Goal: Task Accomplishment & Management: Use online tool/utility

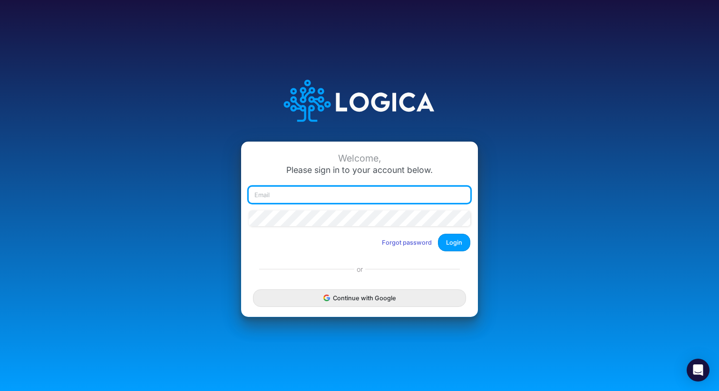
type input "teg@tegmg.com"
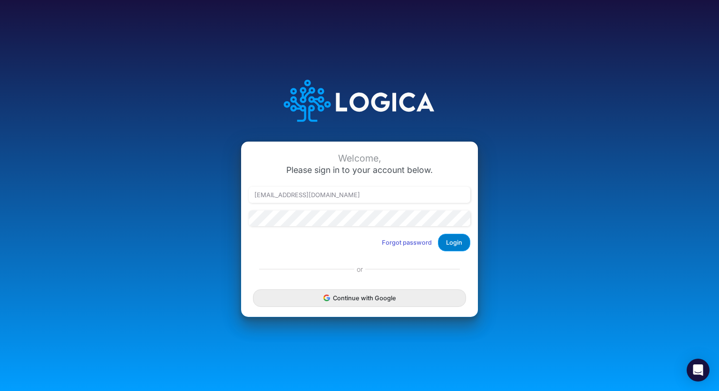
click at [359, 243] on button "Login" at bounding box center [454, 243] width 32 height 18
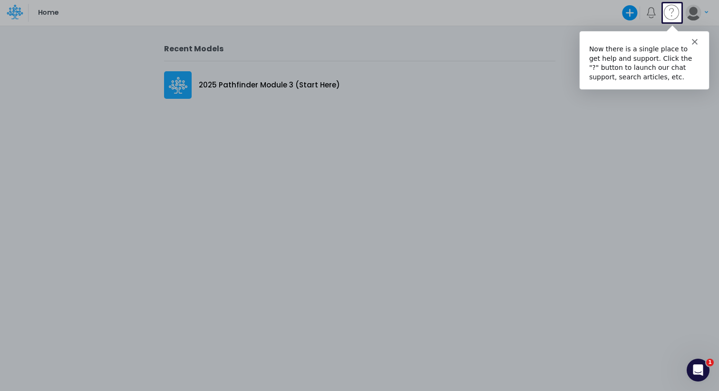
click at [694, 41] on polygon "Close" at bounding box center [695, 41] width 6 height 6
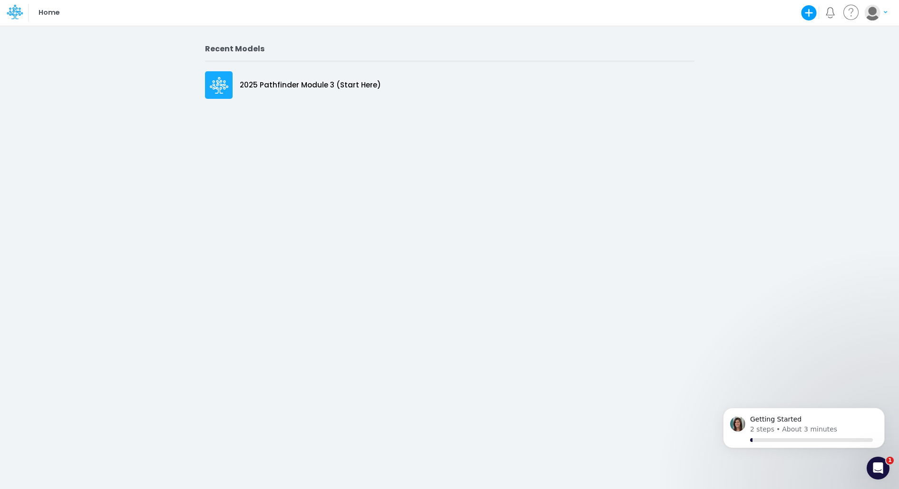
click at [719, 12] on icon "button" at bounding box center [809, 12] width 19 height 19
click at [719, 69] on button "Use a template" at bounding box center [760, 65] width 115 height 15
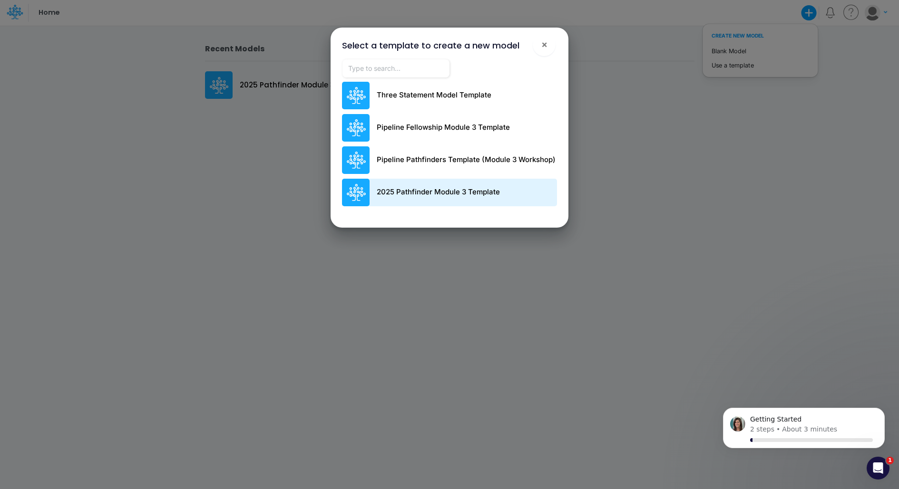
click at [413, 186] on div "2025 Pathfinder Module 3 Template" at bounding box center [449, 193] width 215 height 28
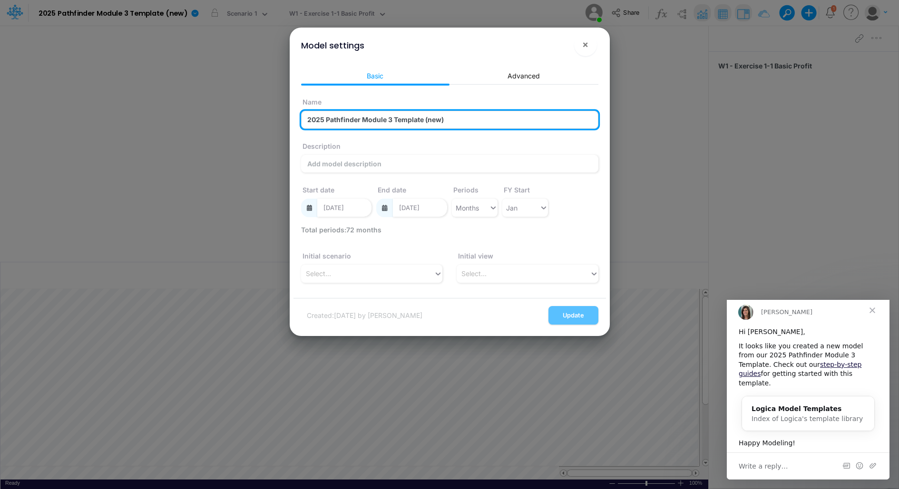
click at [395, 117] on input "2025 Pathfinder Module 3 Template (new)" at bounding box center [449, 120] width 297 height 18
type input "2025 Pathfinder Module 3 Template_BKRSTL"
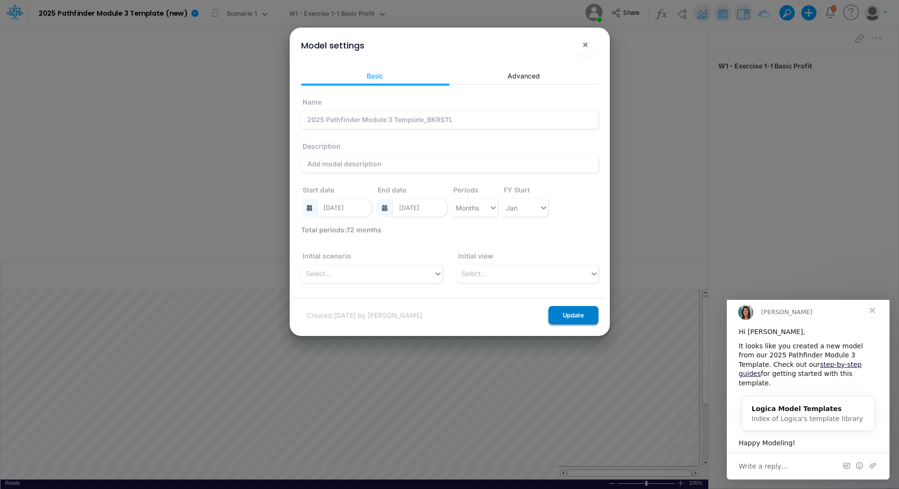
click at [560, 313] on button "Update" at bounding box center [573, 315] width 50 height 19
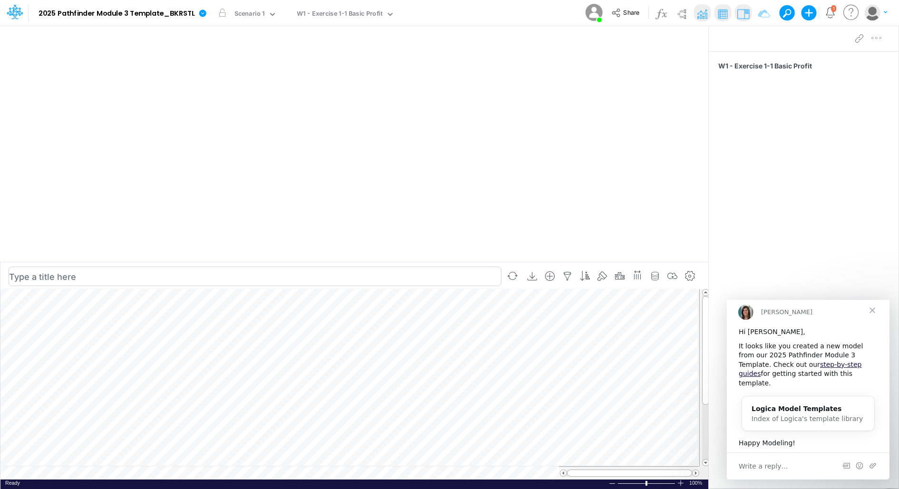
scroll to position [4, 0]
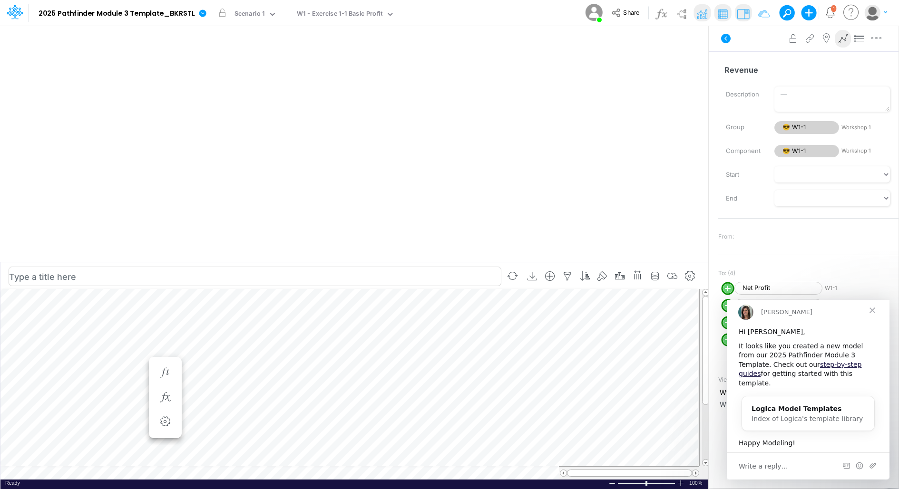
scroll to position [4, 0]
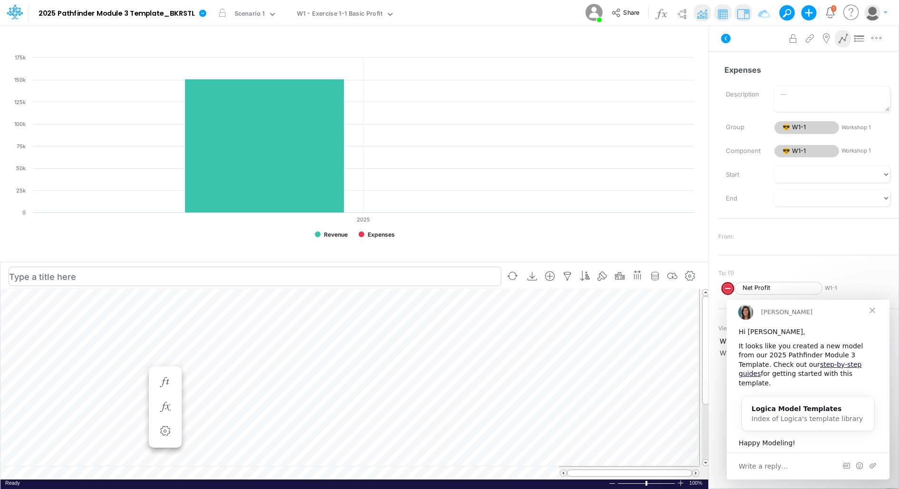
scroll to position [4, 0]
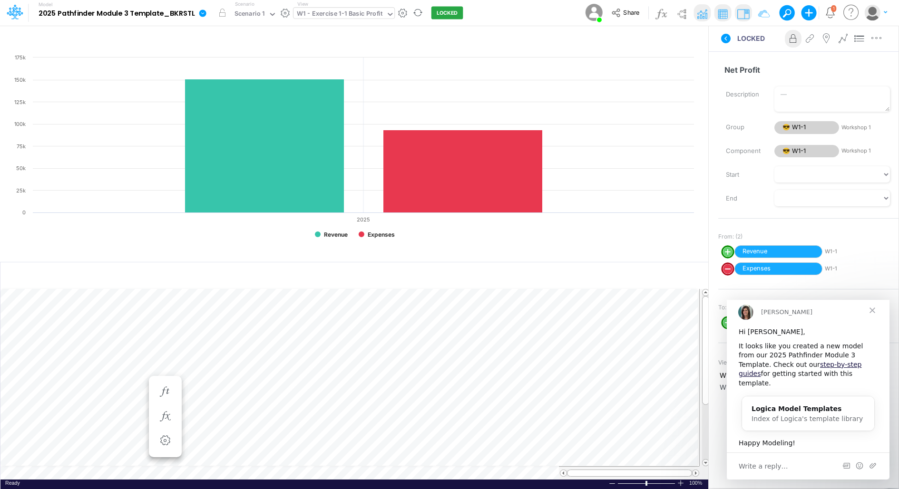
click at [381, 16] on div "W1 - Exercise 1-1 Basic Profit" at bounding box center [339, 15] width 92 height 14
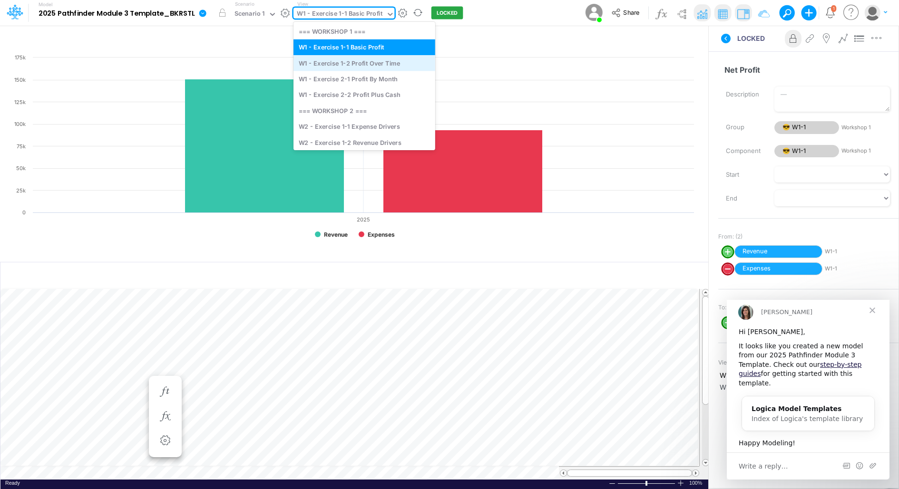
click at [374, 63] on div "W1 - Exercise 1-2 Profit Over Time" at bounding box center [364, 63] width 142 height 16
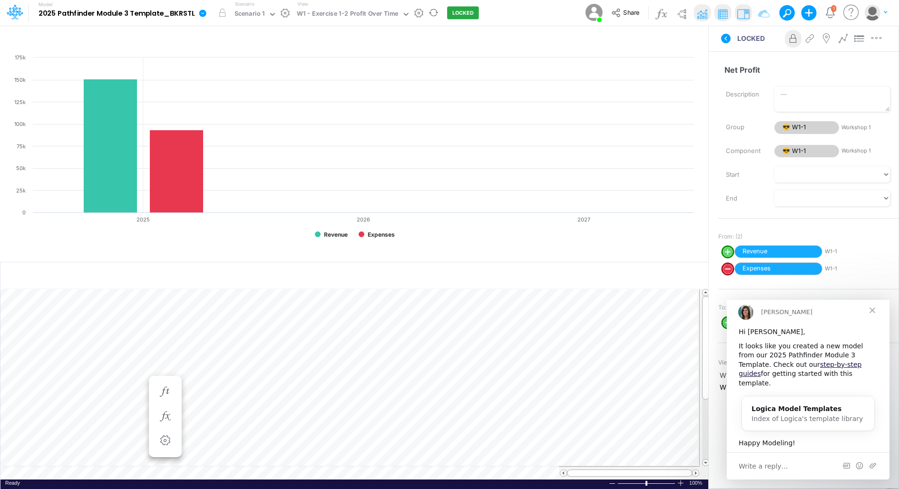
scroll to position [4, 0]
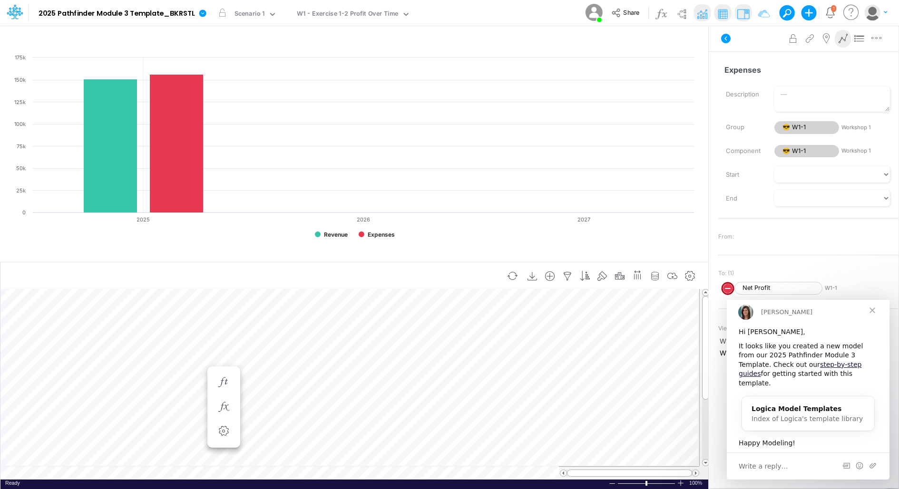
scroll to position [4, 0]
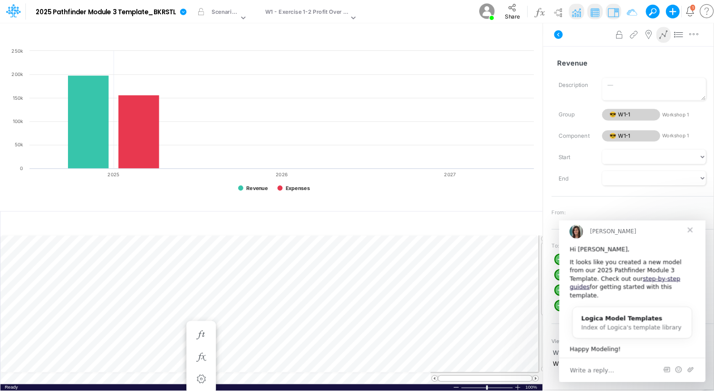
scroll to position [4, 0]
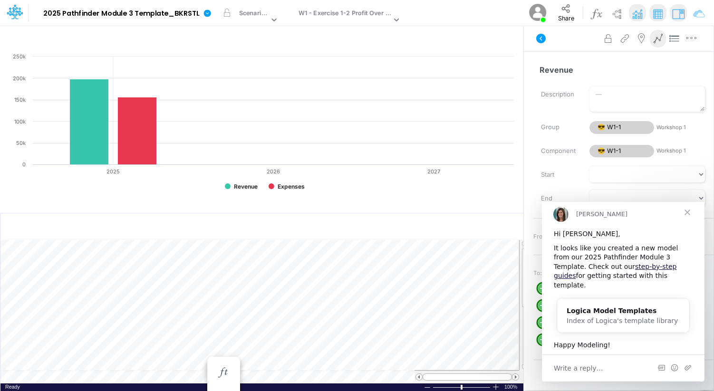
click at [688, 220] on span "Close" at bounding box center [688, 212] width 34 height 34
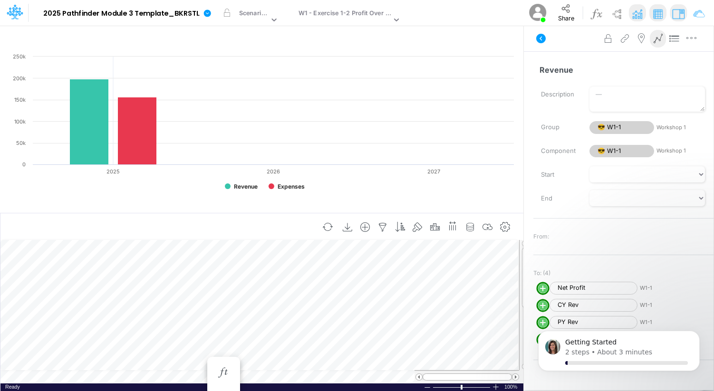
scroll to position [0, 0]
click at [194, 302] on div at bounding box center [176, 301] width 58 height 9
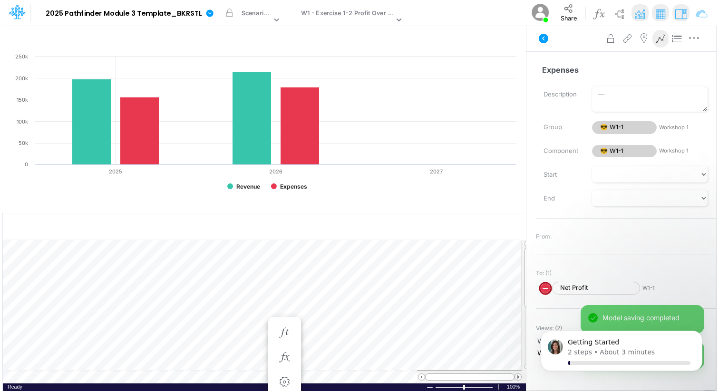
scroll to position [4, 0]
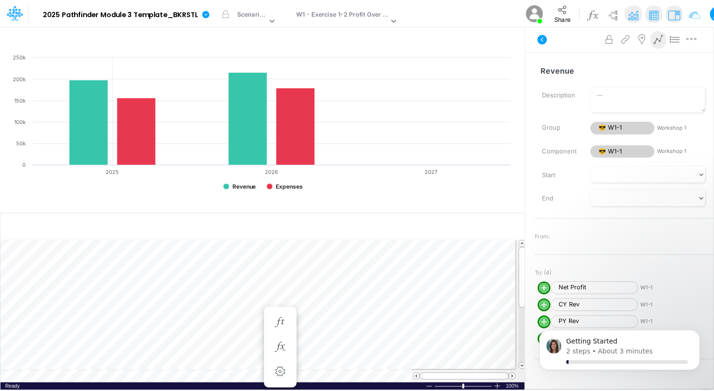
scroll to position [4, 0]
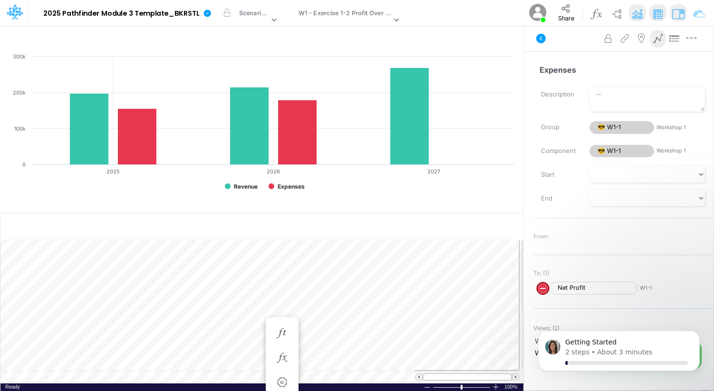
scroll to position [4, 0]
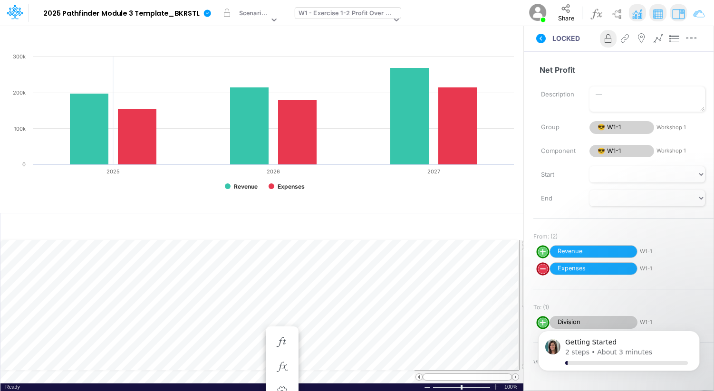
click at [329, 15] on div "W1 - Exercise 1-2 Profit Over Time" at bounding box center [345, 14] width 93 height 11
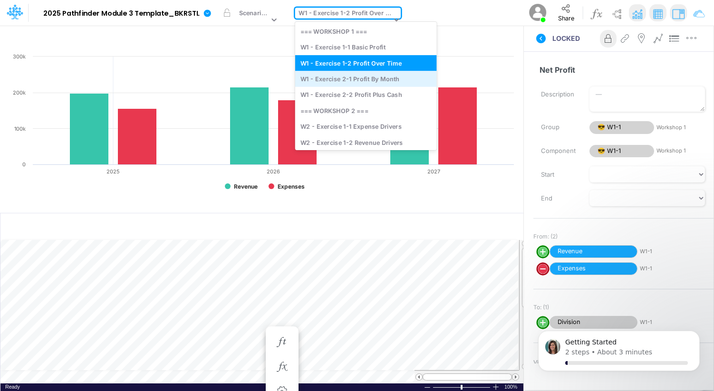
click at [342, 78] on div "W1 - Exercise 2-1 Profit By Month" at bounding box center [366, 79] width 142 height 16
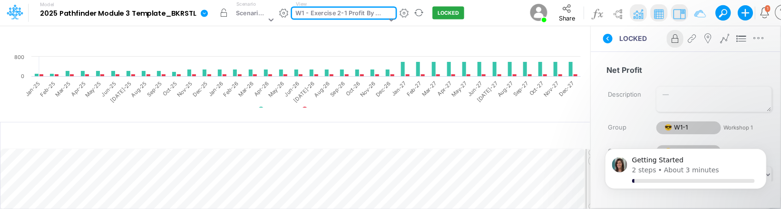
click at [224, 14] on button "button" at bounding box center [223, 12] width 17 height 17
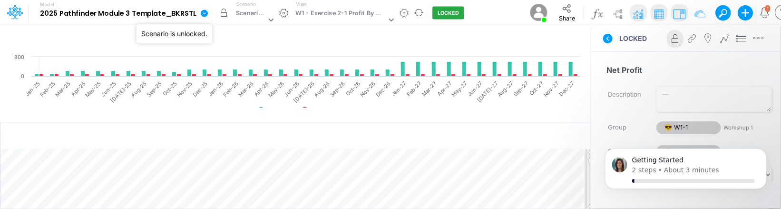
click at [224, 14] on button "button" at bounding box center [223, 12] width 17 height 17
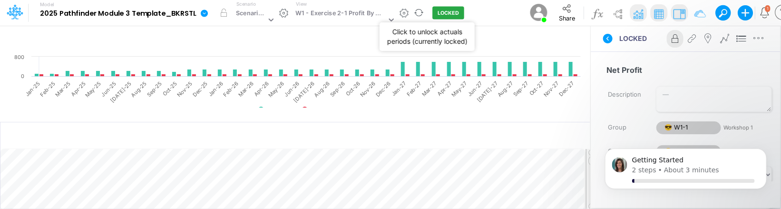
click at [444, 12] on button "LOCKED" at bounding box center [448, 13] width 32 height 13
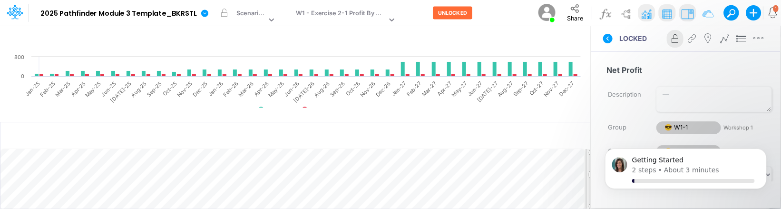
scroll to position [4, 0]
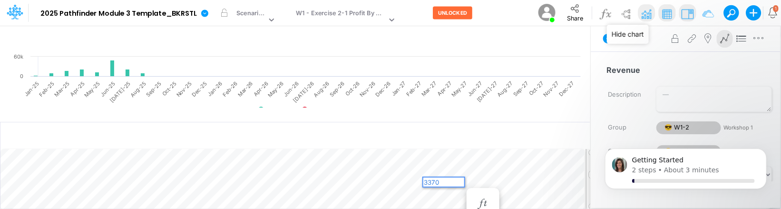
click at [643, 16] on img at bounding box center [646, 13] width 15 height 15
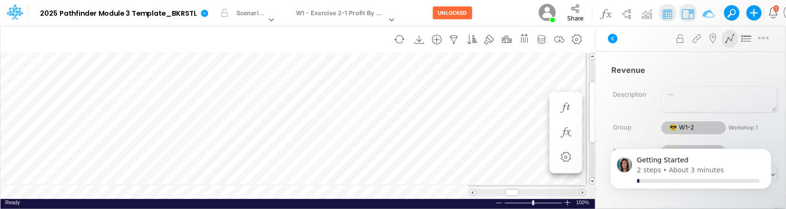
scroll to position [4, 0]
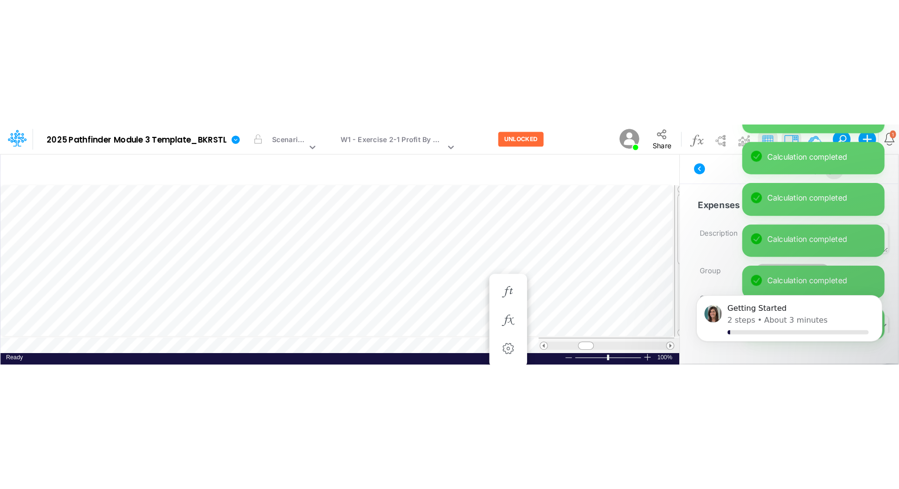
scroll to position [4, 0]
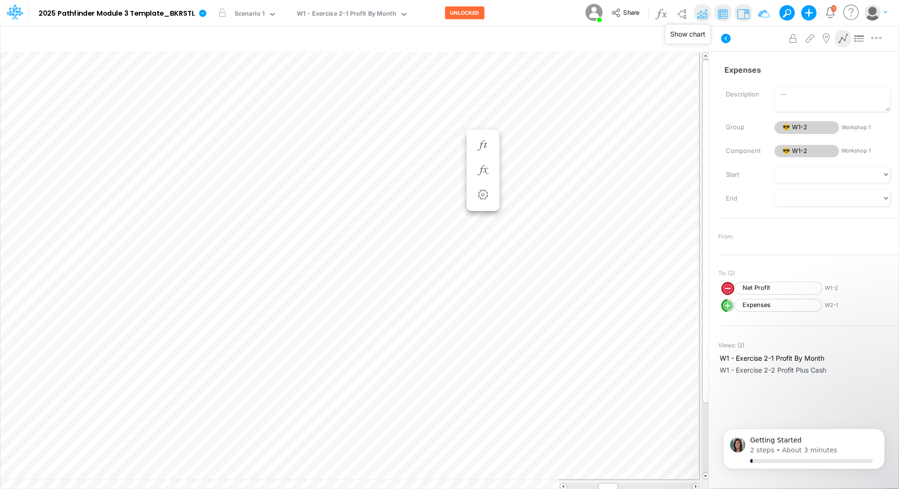
click at [702, 17] on img at bounding box center [701, 13] width 15 height 15
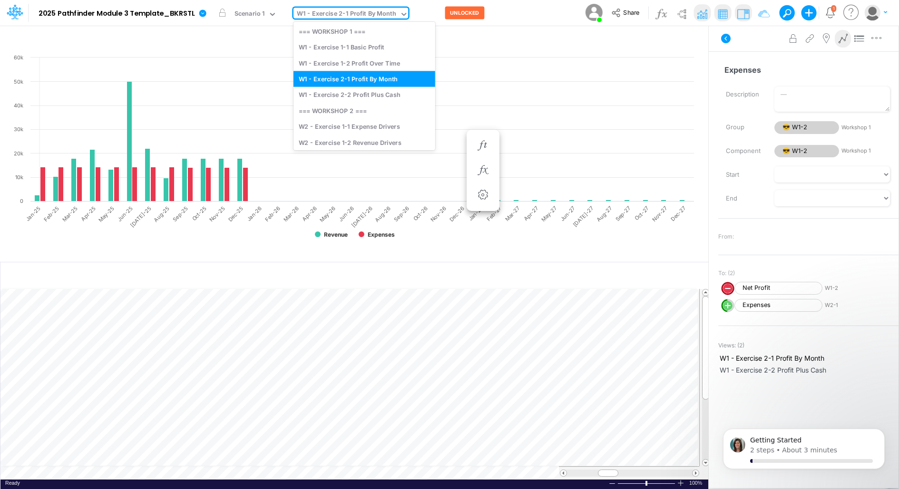
click at [383, 14] on div "W1 - Exercise 2-1 Profit By Month" at bounding box center [346, 14] width 99 height 11
click at [366, 92] on div "W1 - Exercise 2-2 Profit Plus Cash" at bounding box center [364, 95] width 142 height 16
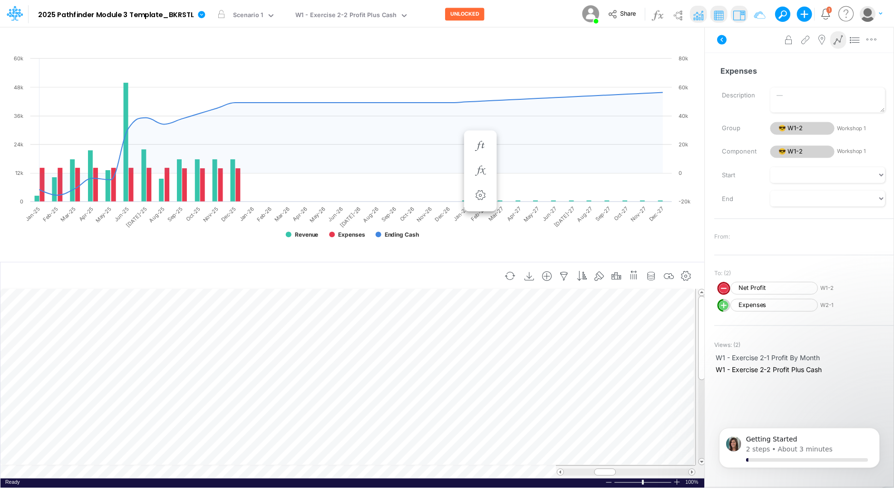
scroll to position [4, 0]
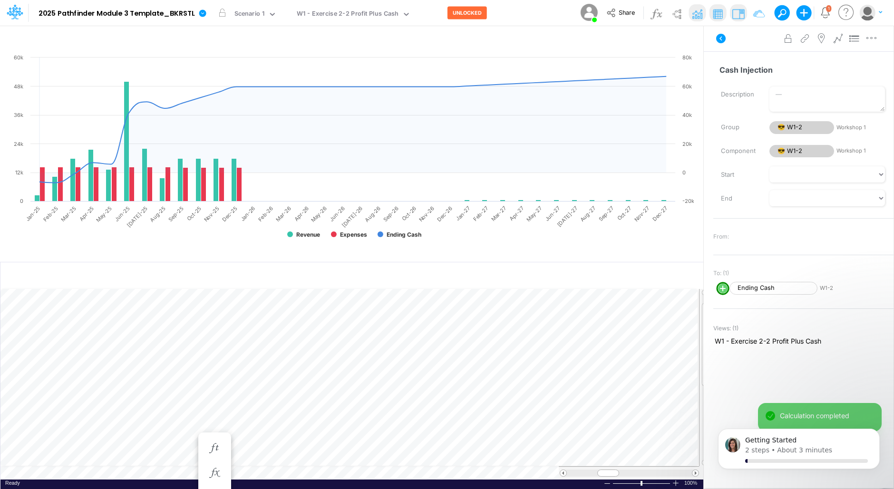
scroll to position [4, 0]
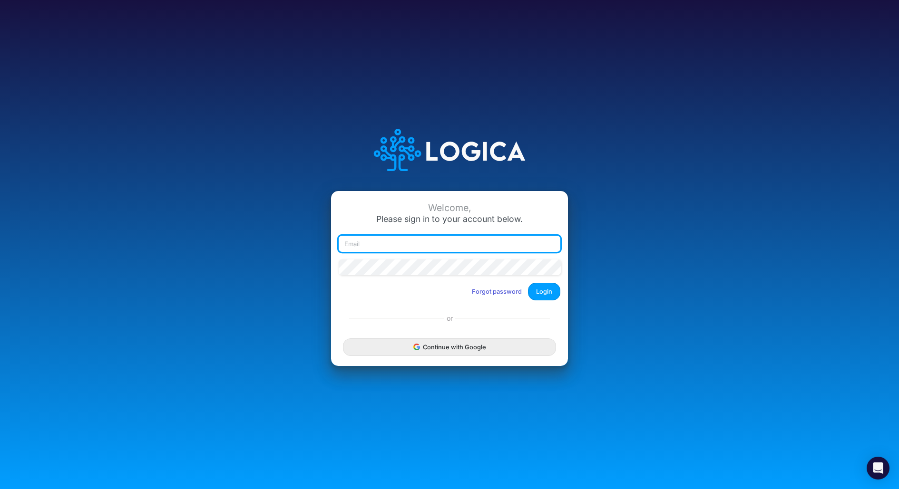
type input "teg@tegmg.com"
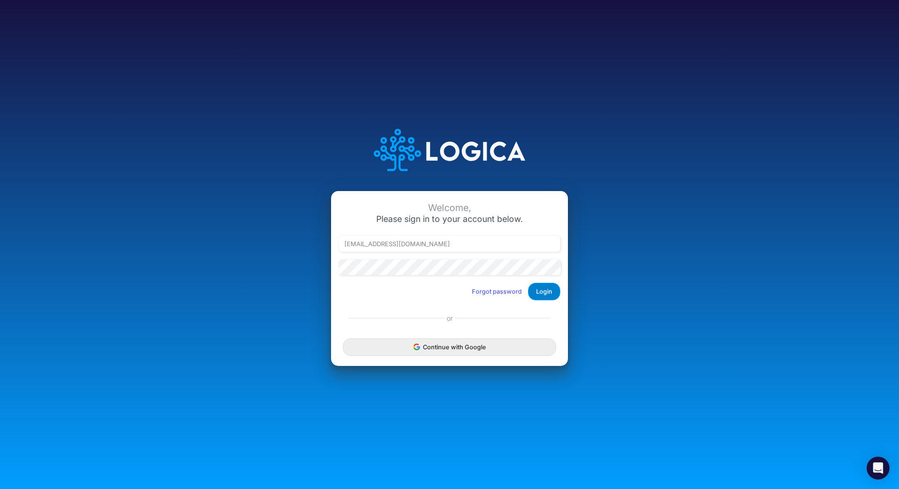
click at [544, 293] on button "Login" at bounding box center [544, 292] width 32 height 18
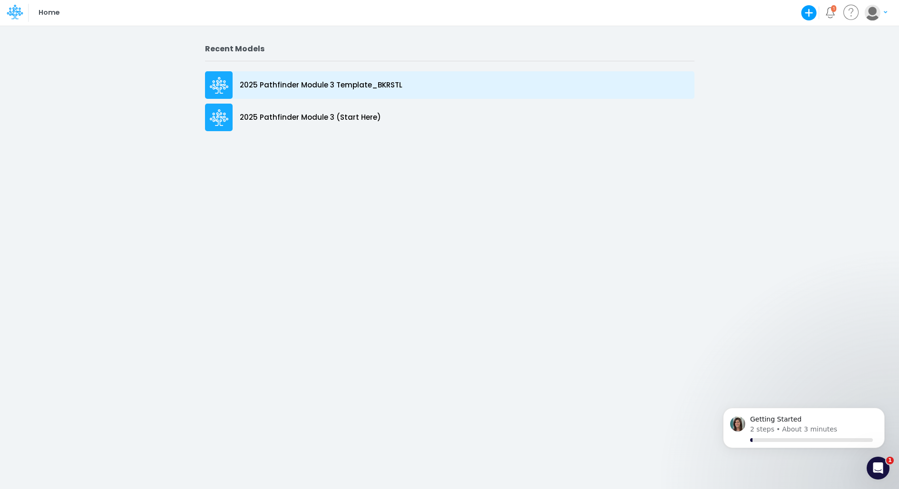
click at [342, 86] on p "2025 Pathfinder Module 3 Template_BKRSTL" at bounding box center [321, 85] width 163 height 11
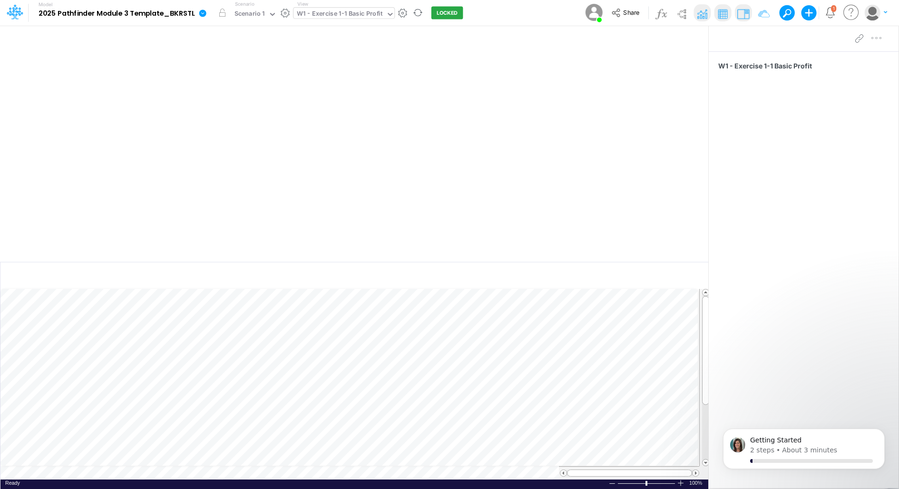
click at [322, 12] on div "W1 - Exercise 1-1 Basic Profit" at bounding box center [340, 14] width 86 height 11
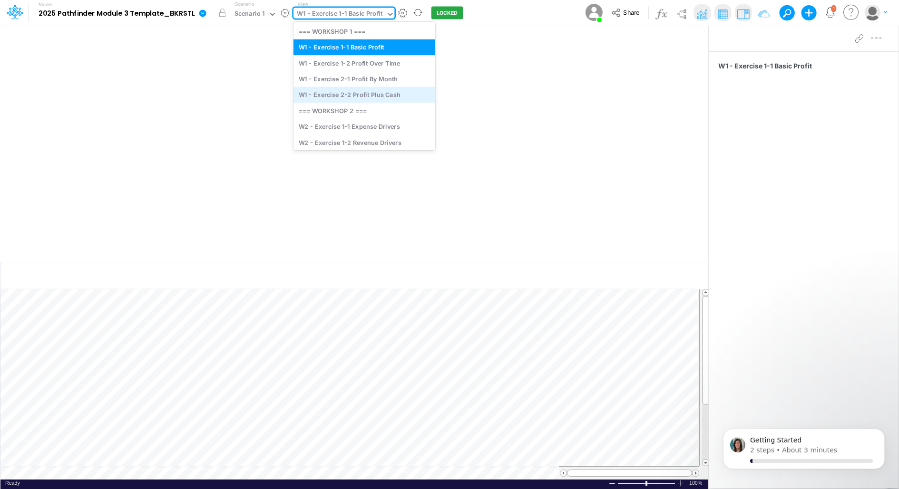
click at [338, 97] on div "W1 - Exercise 2-2 Profit Plus Cash" at bounding box center [364, 95] width 142 height 16
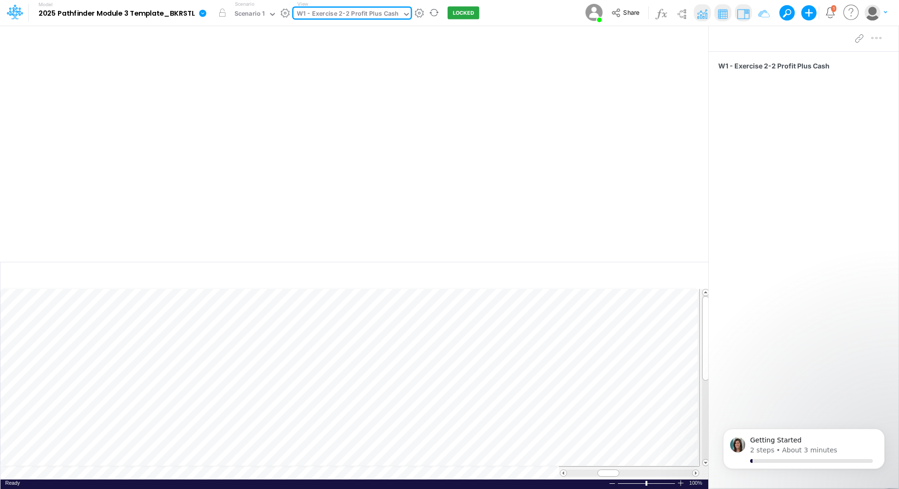
click at [371, 14] on div "W1 - Exercise 2-2 Profit Plus Cash" at bounding box center [348, 14] width 102 height 11
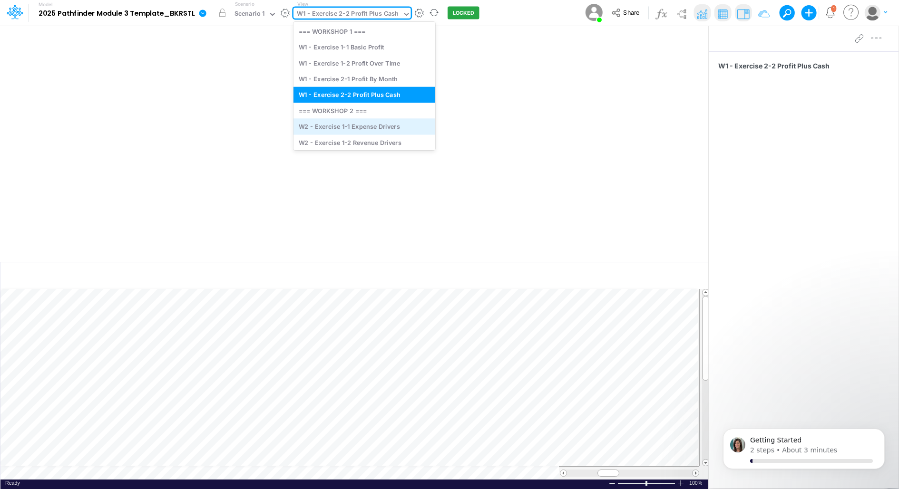
click at [362, 131] on div "W2 - Exercise 1-1 Expense Drivers" at bounding box center [364, 127] width 142 height 16
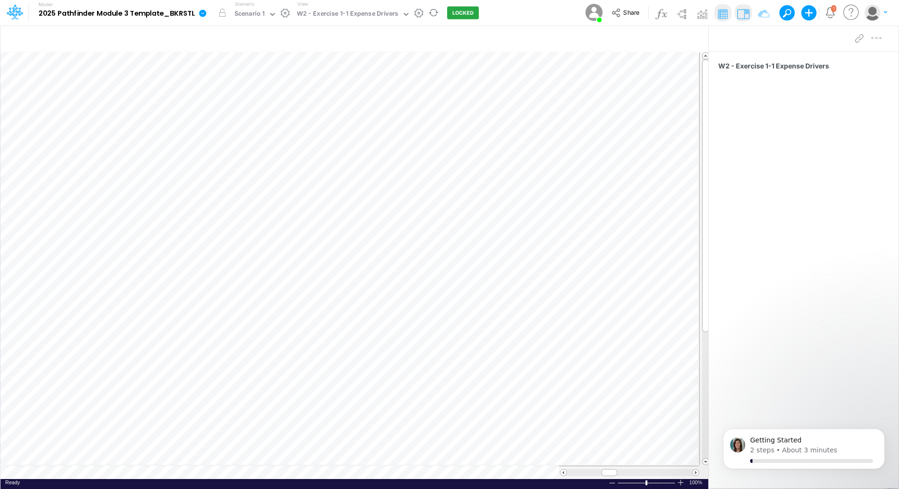
click at [807, 17] on icon "button" at bounding box center [809, 13] width 16 height 16
click at [552, 40] on icon "button" at bounding box center [550, 40] width 14 height 10
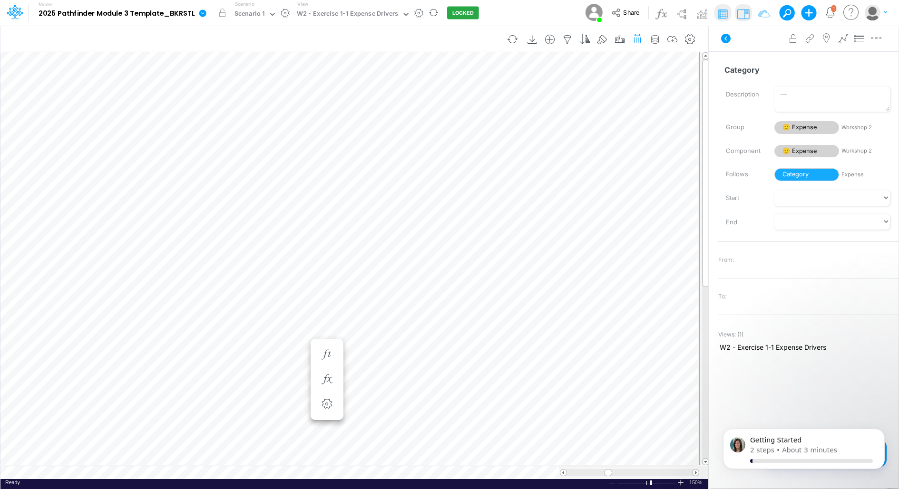
scroll to position [4, 0]
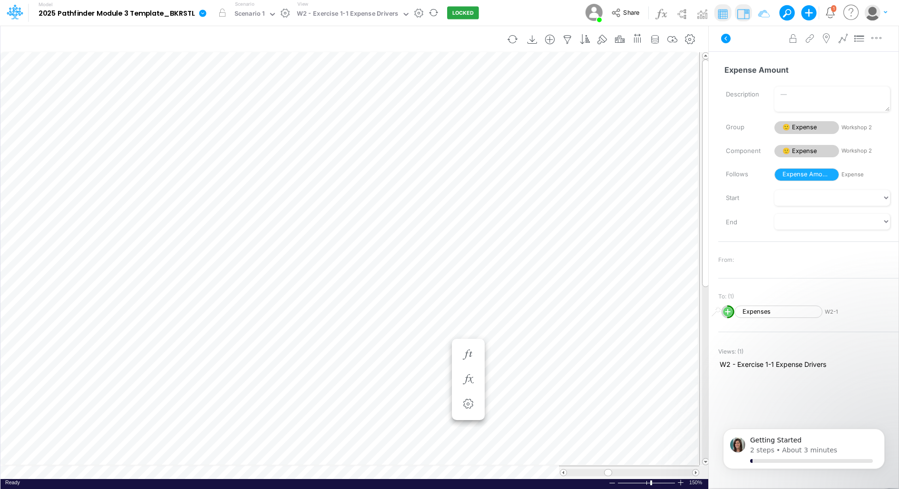
scroll to position [4, 0]
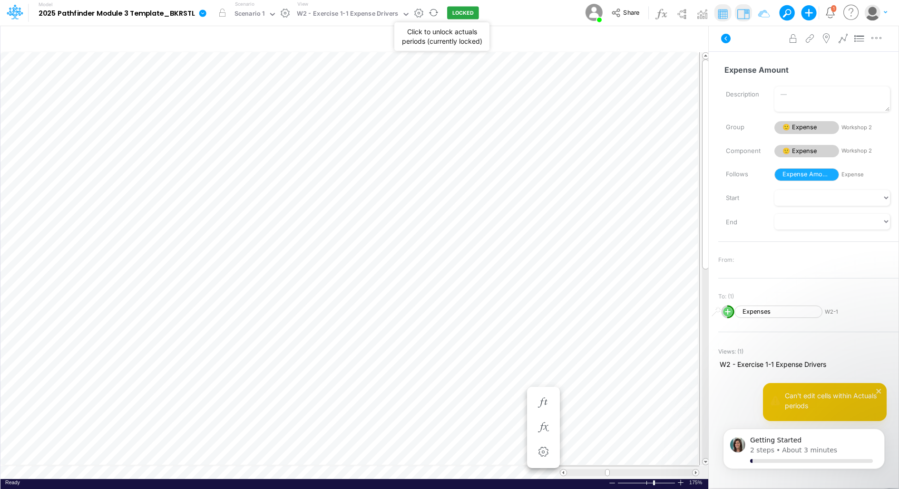
click at [449, 13] on button "LOCKED" at bounding box center [463, 13] width 32 height 13
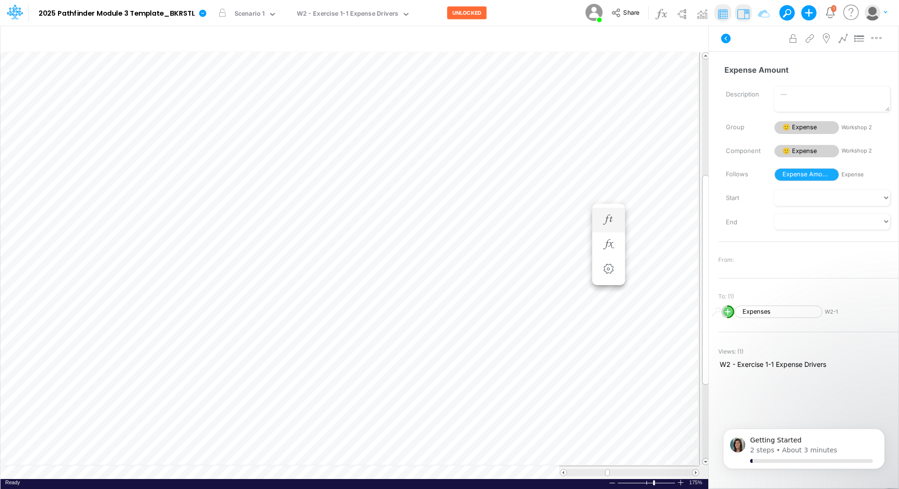
scroll to position [4, 0]
click at [544, 221] on icon "button" at bounding box center [543, 220] width 14 height 10
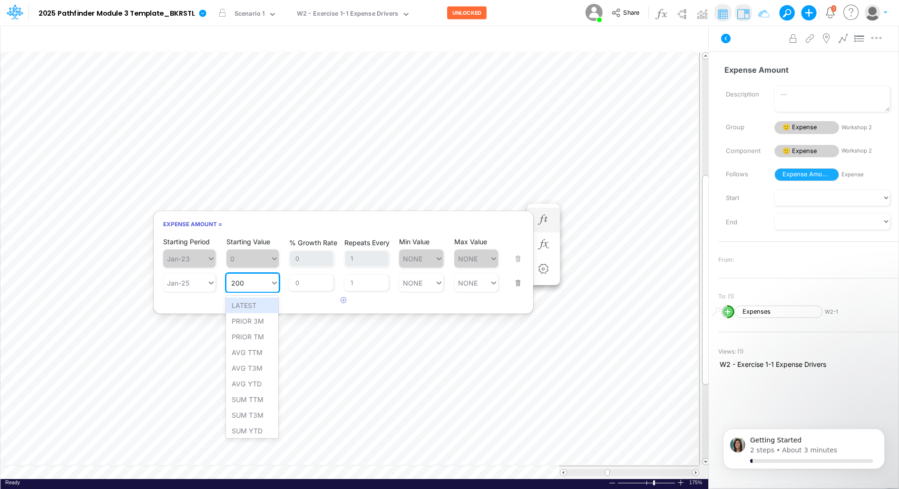
click at [243, 282] on div "200 200" at bounding box center [248, 283] width 44 height 14
click at [260, 308] on div "Set value 2684.36" at bounding box center [261, 306] width 70 height 16
type input "2684.36"
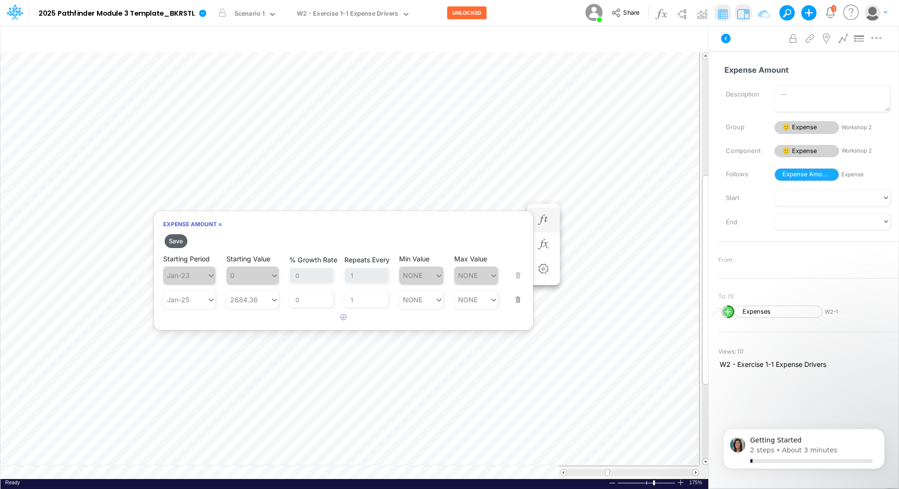
click at [177, 239] on button "Save" at bounding box center [176, 241] width 23 height 14
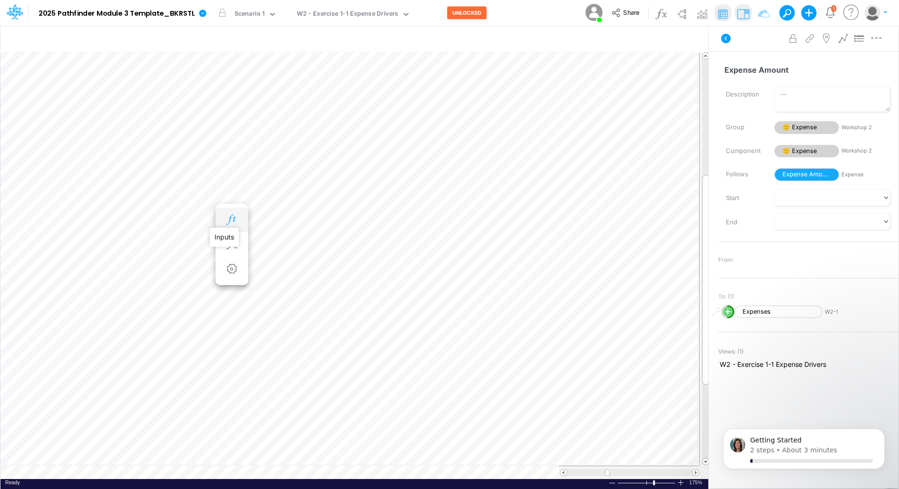
click at [232, 217] on icon "button" at bounding box center [232, 220] width 14 height 10
click at [237, 235] on icon "button" at bounding box center [232, 237] width 14 height 10
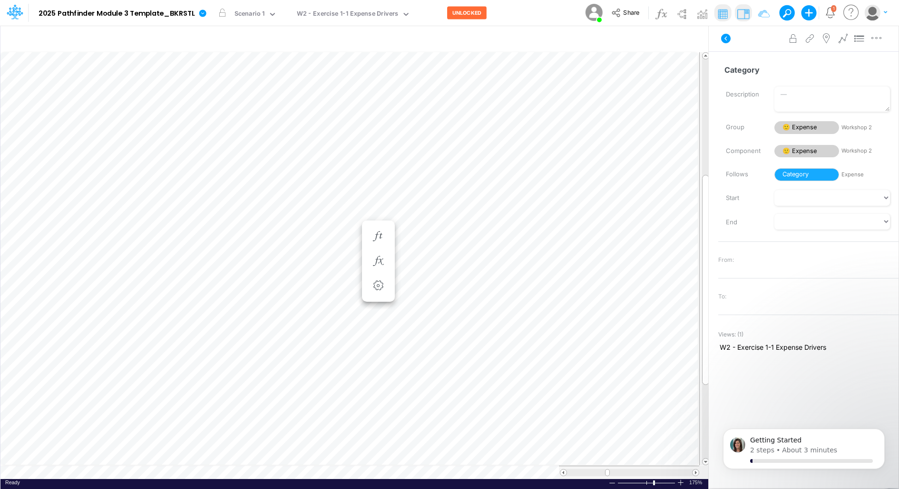
scroll to position [4, 0]
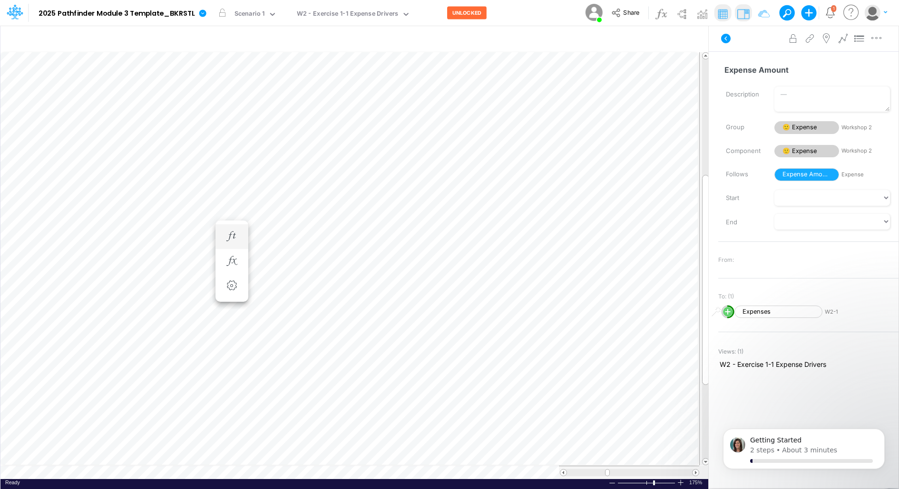
click at [244, 230] on li "Expense Amount =" at bounding box center [231, 237] width 33 height 25
click at [236, 234] on icon "button" at bounding box center [232, 237] width 14 height 10
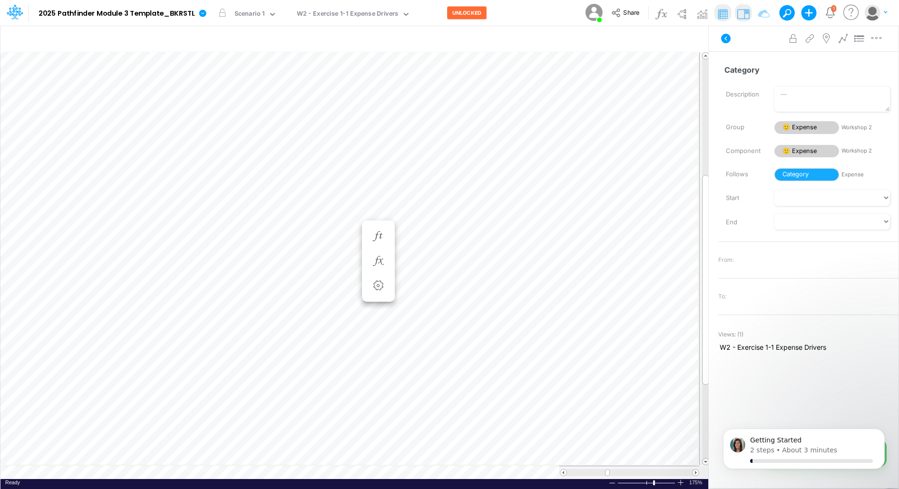
scroll to position [4, 0]
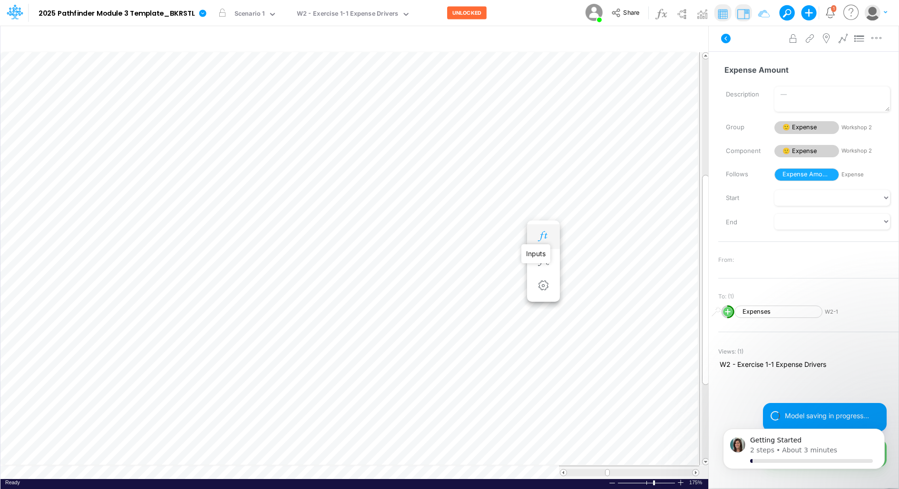
click at [546, 232] on icon "button" at bounding box center [543, 237] width 14 height 10
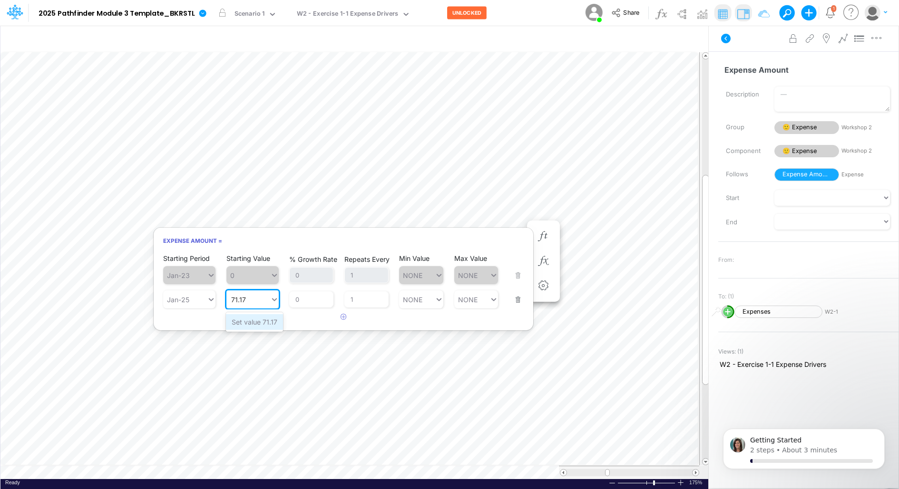
click at [247, 319] on div "Set value 71.17" at bounding box center [254, 322] width 57 height 16
type input "71.17"
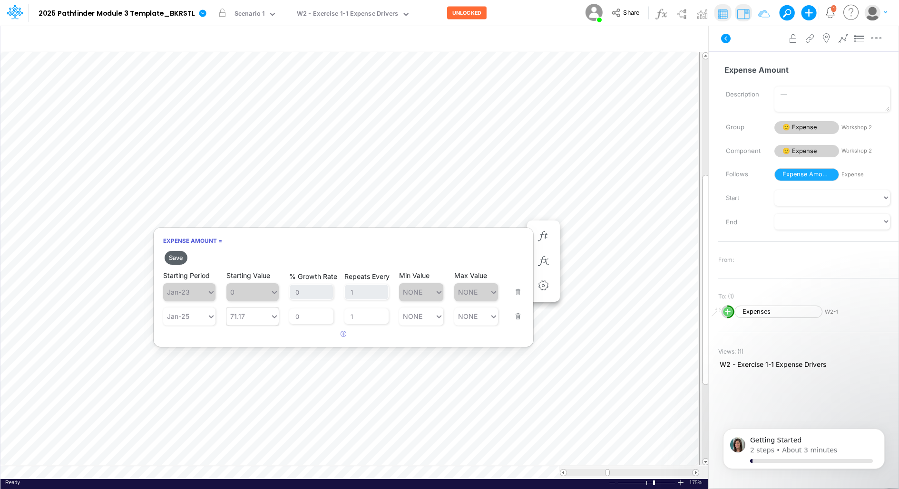
click at [178, 252] on button "Save" at bounding box center [176, 258] width 23 height 14
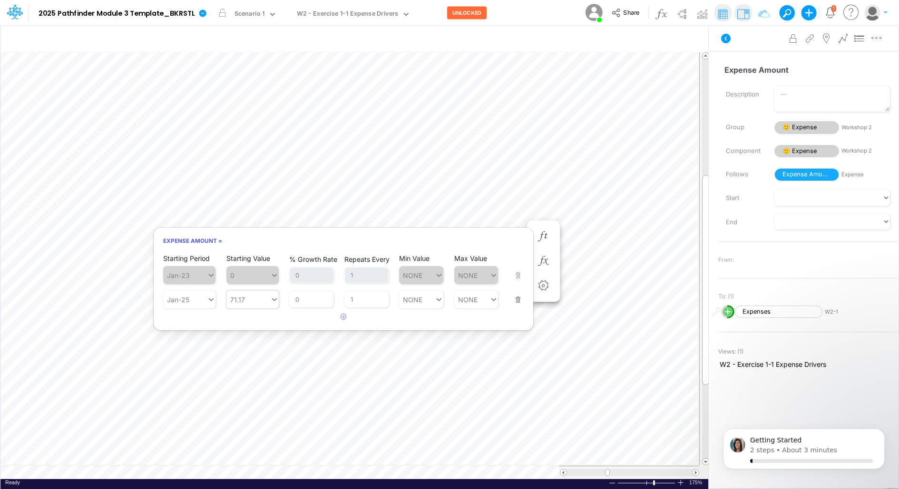
scroll to position [4, 0]
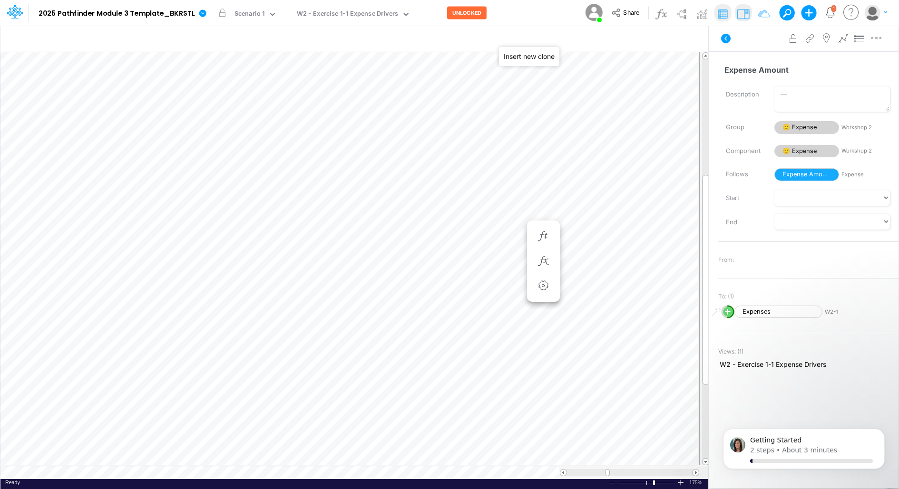
click at [553, 40] on icon "button" at bounding box center [550, 40] width 14 height 10
click at [482, 95] on p "Expense" at bounding box center [467, 94] width 29 height 11
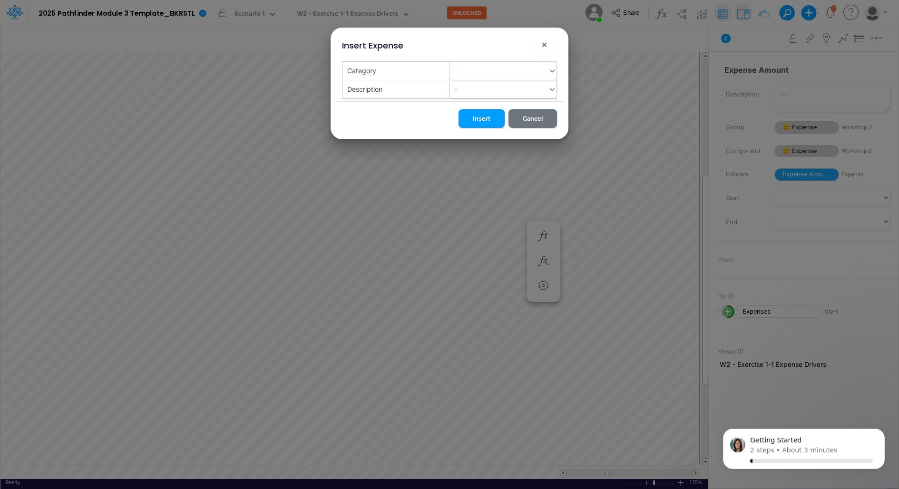
click at [484, 74] on div "-" at bounding box center [498, 71] width 98 height 16
type input "New"
click at [478, 118] on button "Insert" at bounding box center [482, 118] width 46 height 19
click at [482, 120] on button "Insert" at bounding box center [482, 118] width 46 height 19
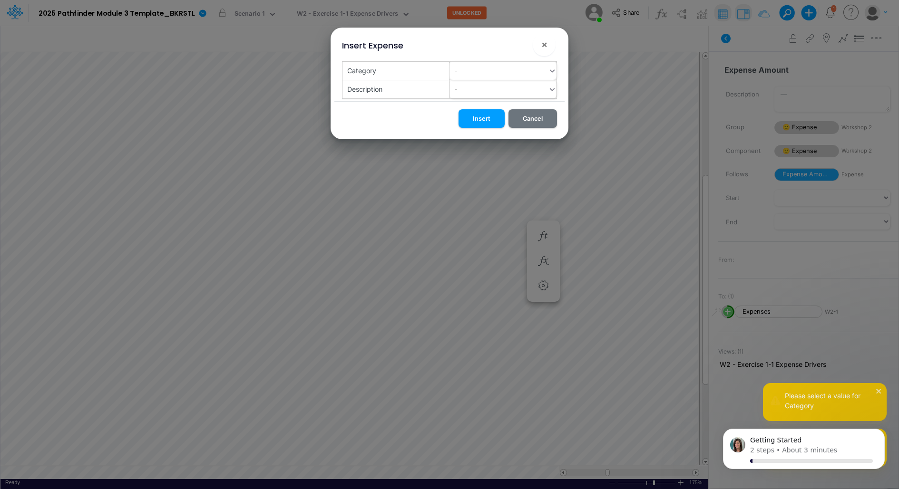
click at [543, 63] on div "-" at bounding box center [498, 71] width 98 height 16
click at [437, 91] on div "Description" at bounding box center [395, 89] width 107 height 18
click at [480, 113] on button "Insert" at bounding box center [482, 118] width 46 height 19
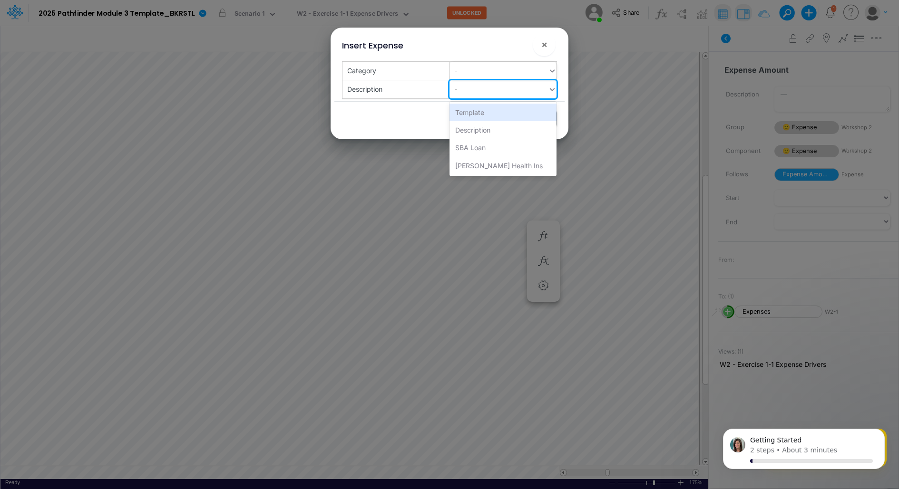
click at [510, 89] on div "-" at bounding box center [498, 89] width 98 height 16
click at [510, 73] on div "-" at bounding box center [498, 71] width 98 height 16
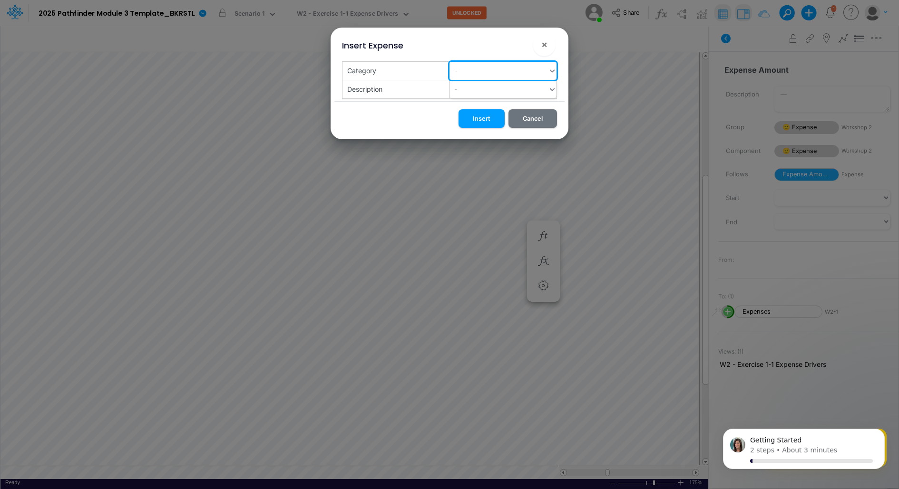
click at [551, 69] on icon at bounding box center [552, 71] width 9 height 10
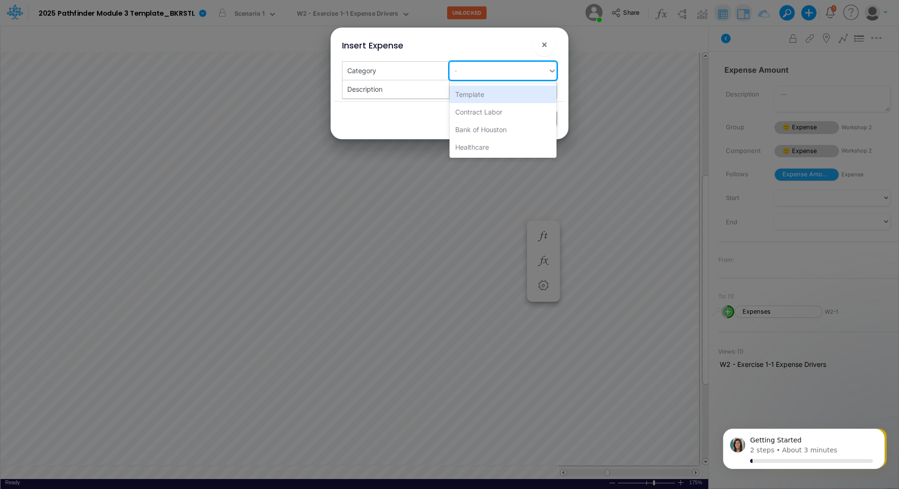
click at [551, 69] on icon at bounding box center [552, 71] width 9 height 10
click at [494, 95] on div "Template" at bounding box center [502, 95] width 107 height 18
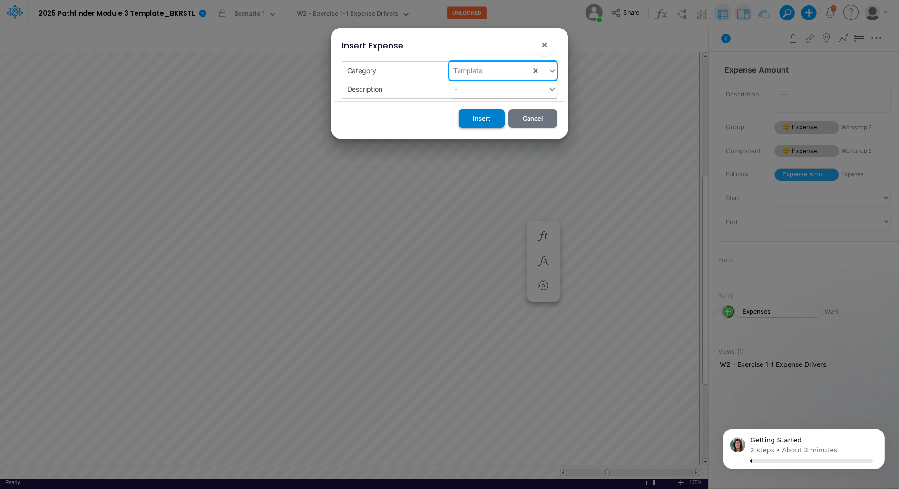
click at [487, 115] on button "Insert" at bounding box center [482, 118] width 46 height 19
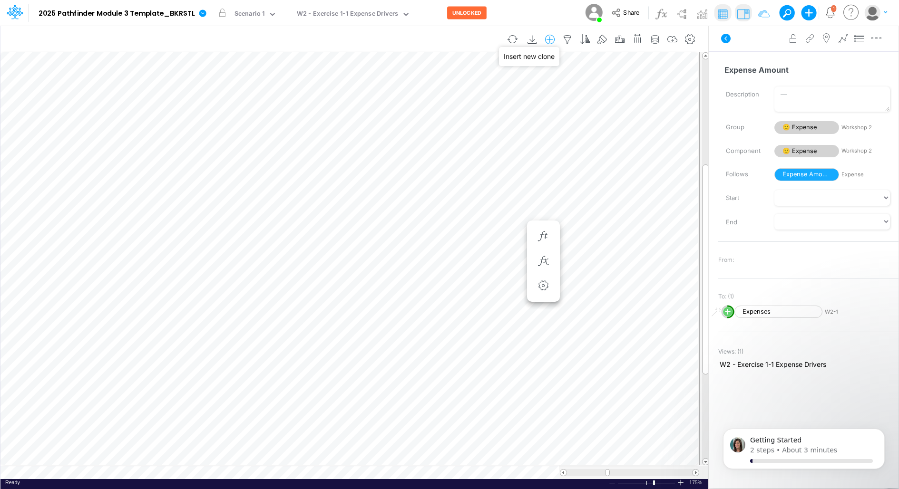
click at [554, 41] on icon "button" at bounding box center [550, 40] width 14 height 10
click at [476, 94] on p "Expense" at bounding box center [467, 94] width 29 height 11
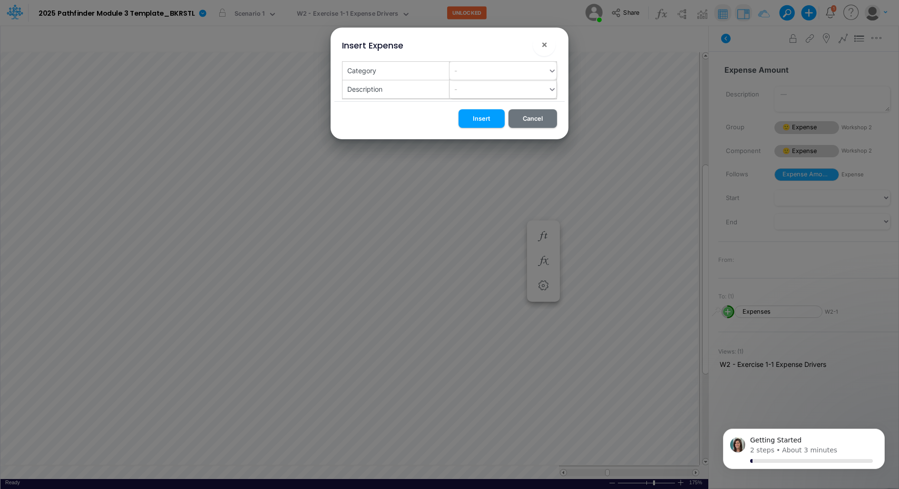
click at [480, 72] on div "-" at bounding box center [498, 71] width 98 height 16
type input "d"
type input "New"
click at [487, 93] on div "Create "New"" at bounding box center [502, 95] width 107 height 18
click at [480, 117] on button "Insert" at bounding box center [482, 118] width 46 height 19
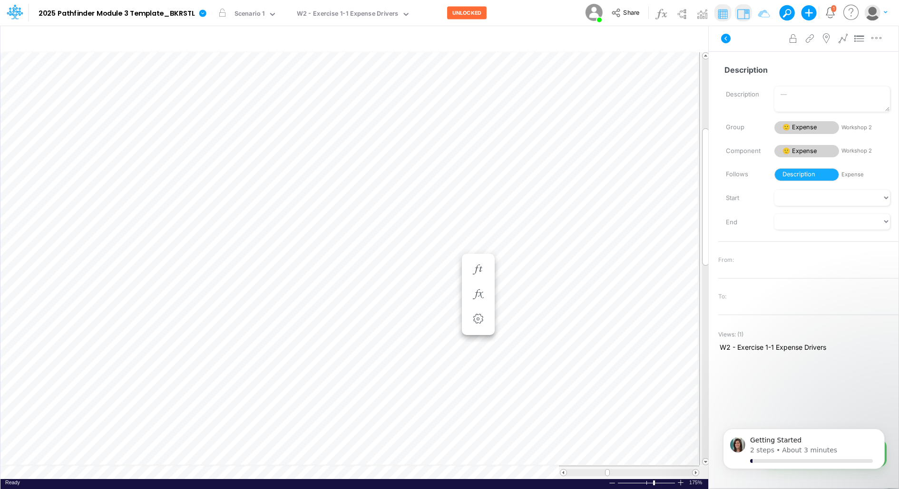
scroll to position [4, 0]
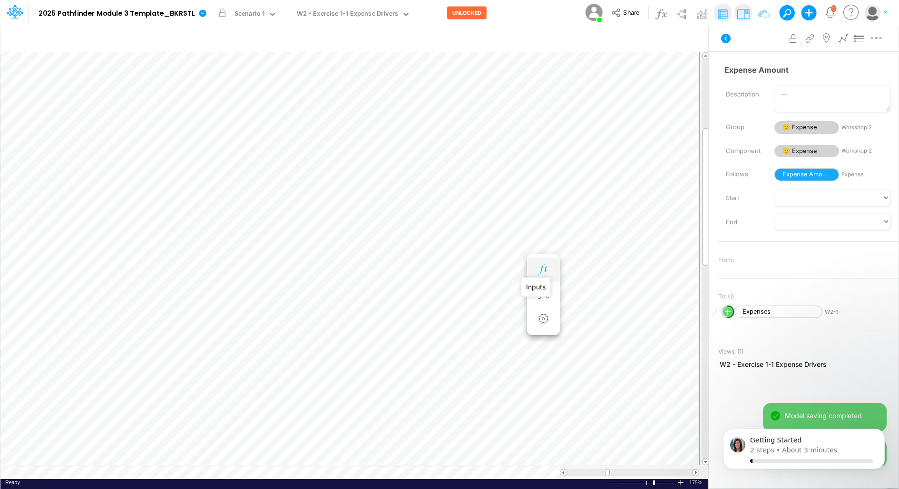
click at [548, 267] on icon "button" at bounding box center [543, 270] width 14 height 10
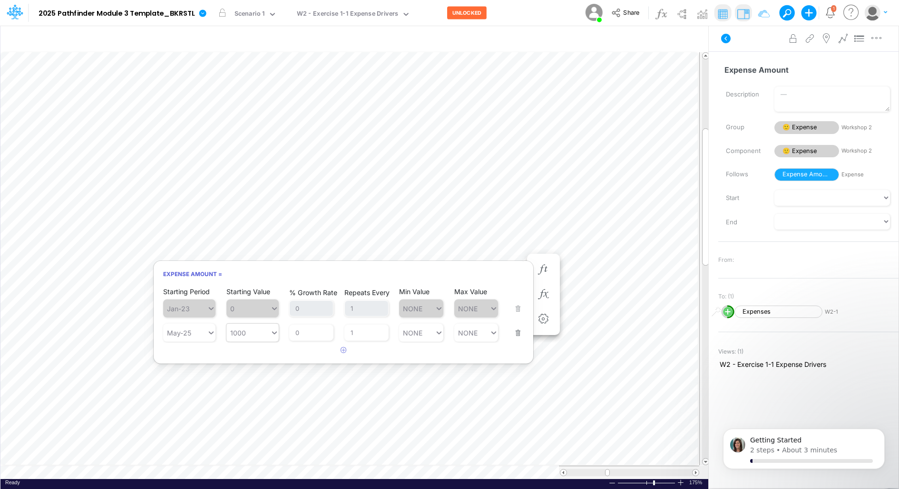
type input "1000"
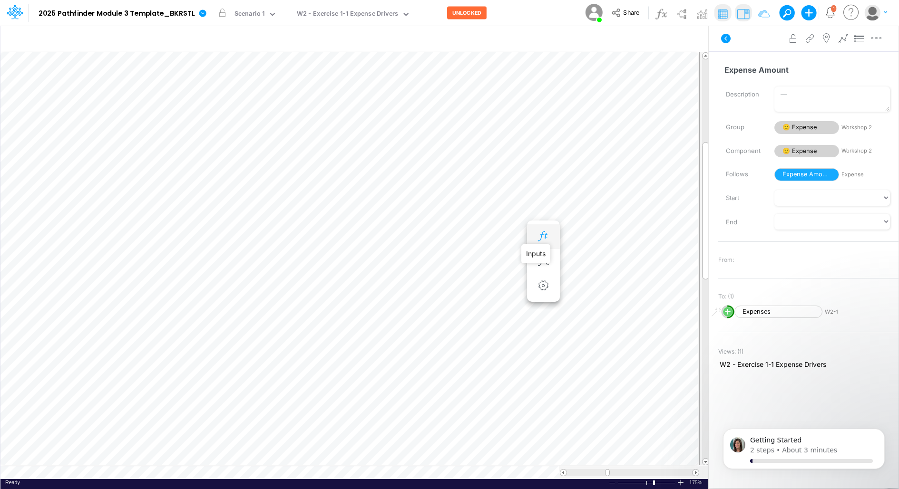
click at [544, 236] on icon "button" at bounding box center [543, 237] width 14 height 10
click at [535, 236] on button "button" at bounding box center [544, 236] width 18 height 19
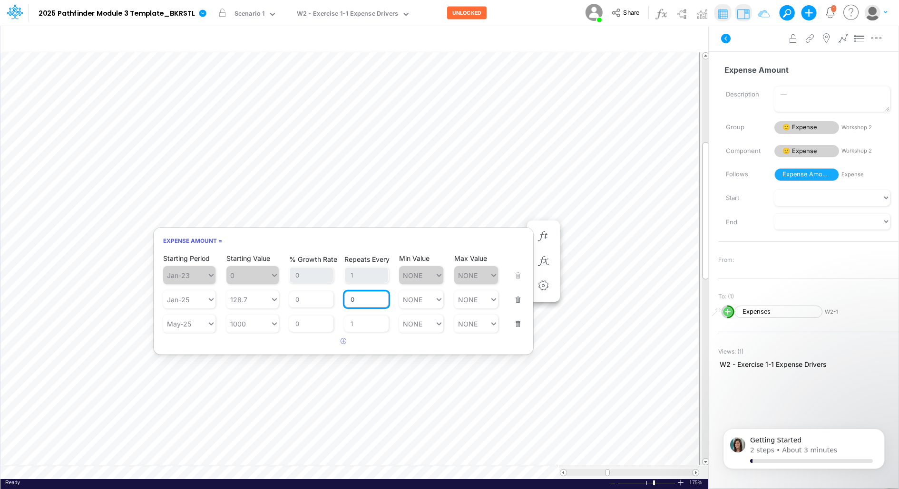
click at [365, 300] on input "0" at bounding box center [366, 300] width 44 height 16
type input "1"
type input "128.7"
click at [267, 301] on div "Starting Value 128.7 128.7" at bounding box center [252, 294] width 52 height 30
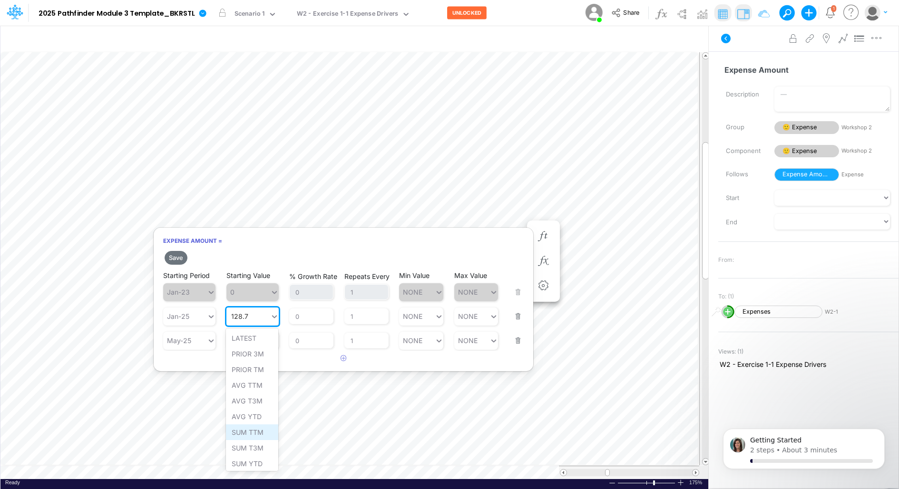
scroll to position [1, 0]
click at [245, 337] on div "LATEST" at bounding box center [252, 337] width 52 height 16
click at [368, 314] on input "1" at bounding box center [366, 317] width 44 height 16
click at [177, 257] on button "Save" at bounding box center [176, 258] width 23 height 14
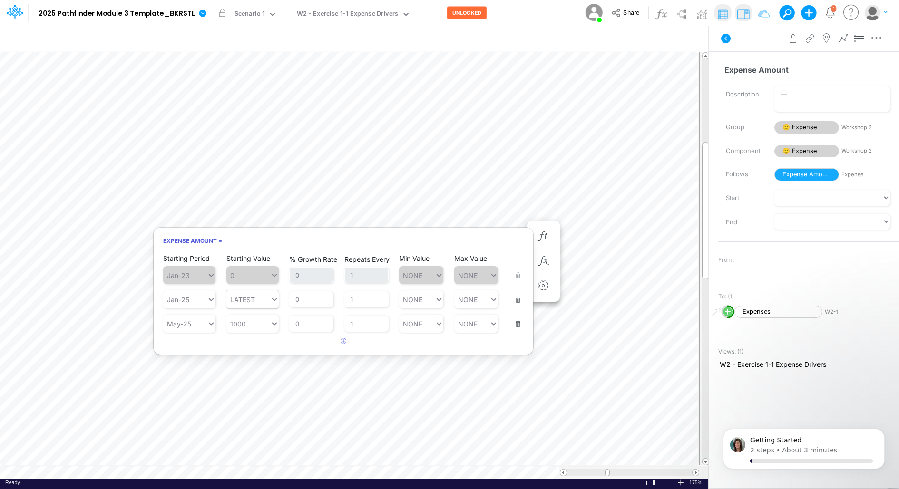
type input "LATEST"
click at [253, 323] on div "LATEST" at bounding box center [252, 322] width 52 height 16
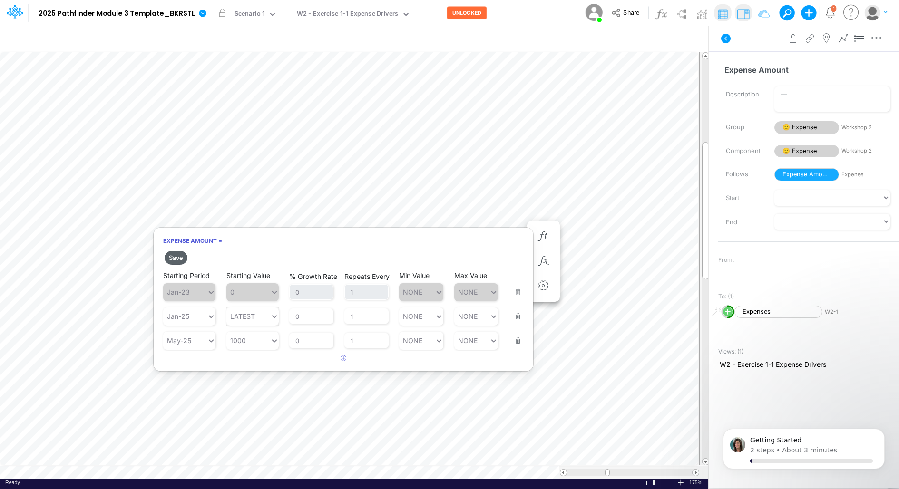
click at [176, 257] on button "Save" at bounding box center [176, 258] width 23 height 14
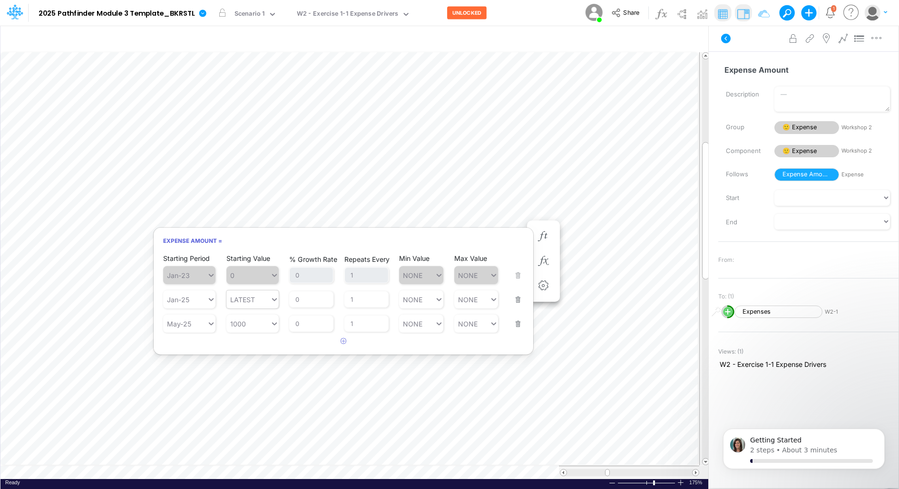
click at [479, 244] on h6 "Expense Amount =" at bounding box center [344, 241] width 380 height 17
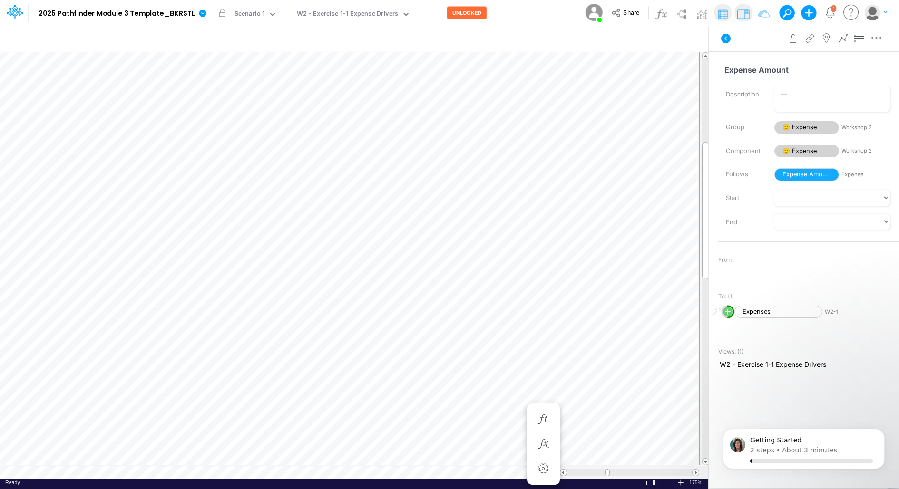
scroll to position [4, 0]
click at [537, 236] on icon "button" at bounding box center [543, 237] width 14 height 10
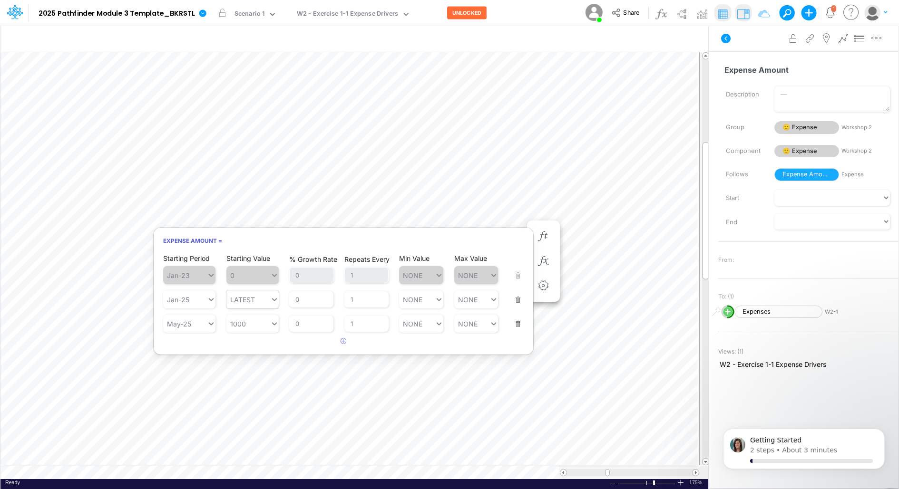
type input "LATEST"
click at [272, 299] on icon at bounding box center [274, 300] width 5 height 3
click at [518, 299] on button "button" at bounding box center [515, 294] width 12 height 26
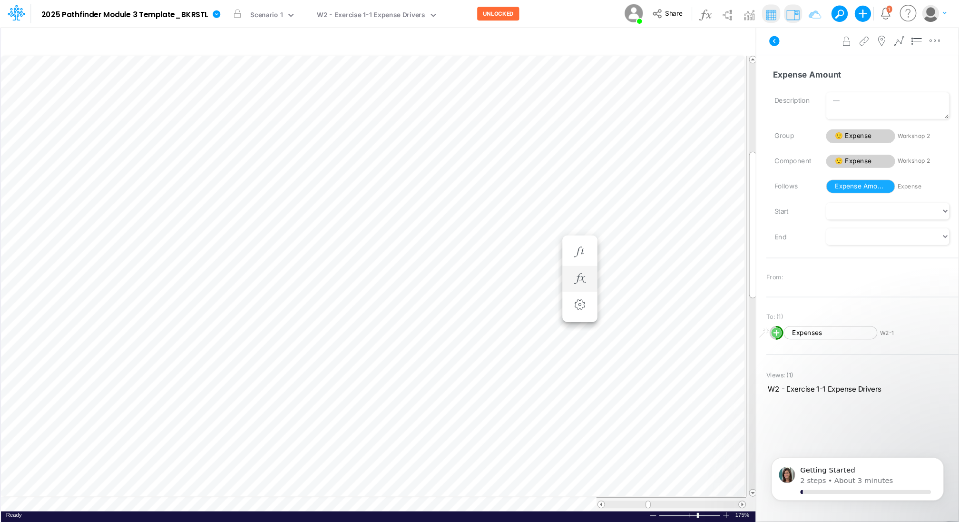
scroll to position [4, 0]
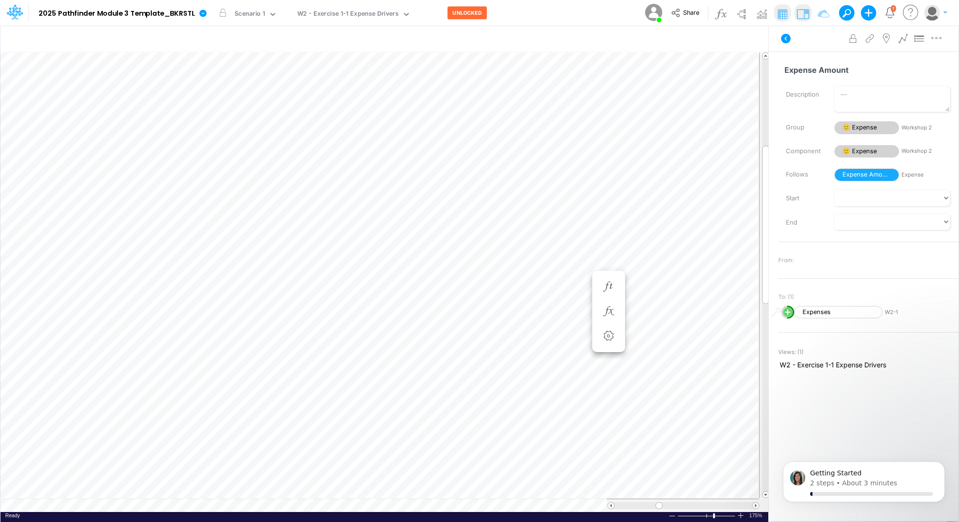
scroll to position [4, 1]
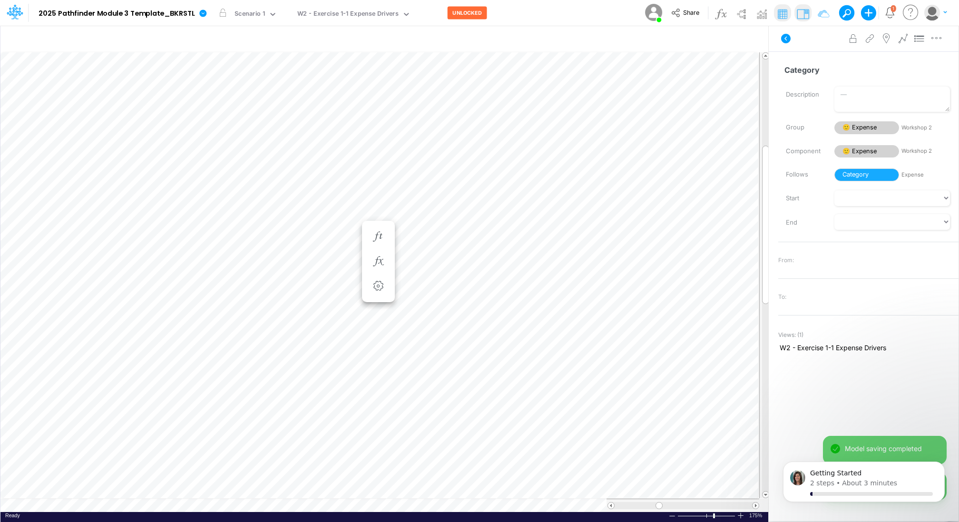
scroll to position [4, 1]
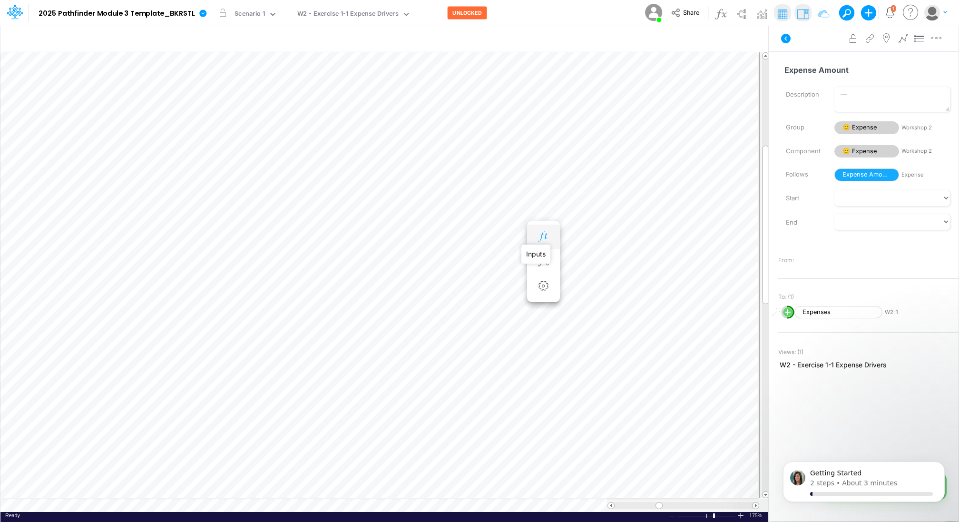
click at [548, 235] on icon "button" at bounding box center [543, 237] width 14 height 10
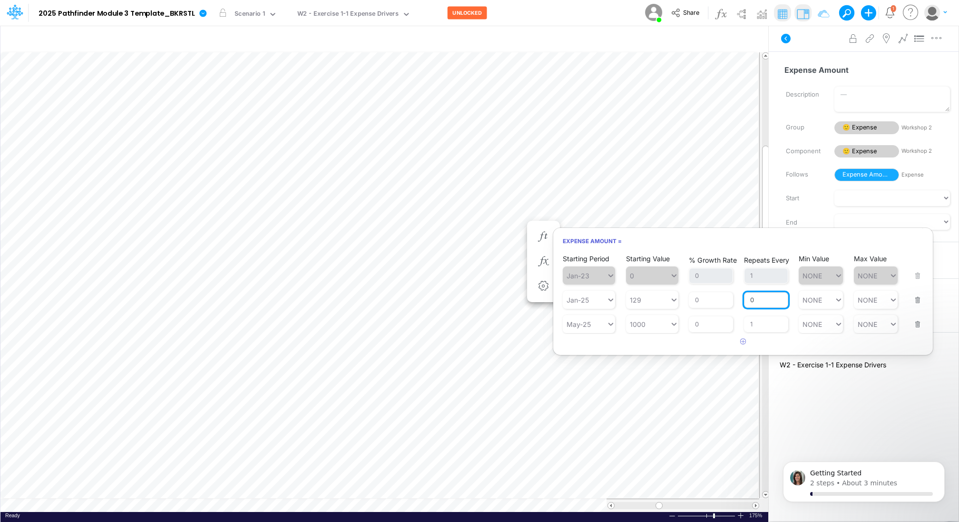
click at [758, 299] on input "0" at bounding box center [766, 300] width 44 height 16
type input "1"
type input "NONE"
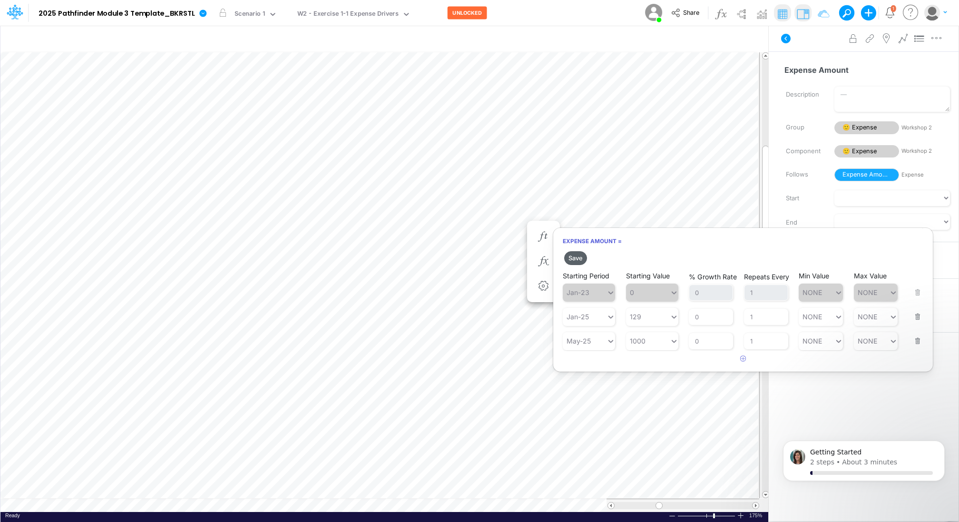
click at [579, 257] on button "Save" at bounding box center [575, 258] width 23 height 14
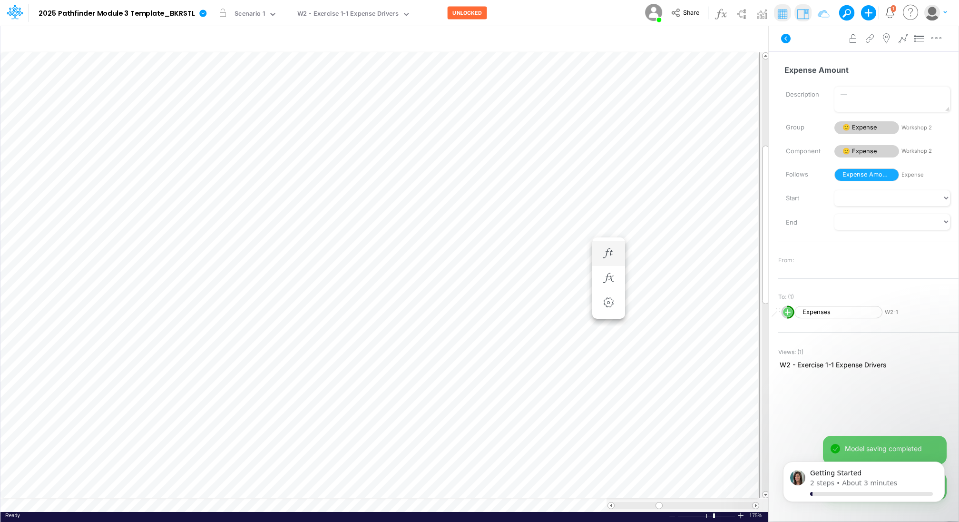
scroll to position [4, 1]
click at [544, 252] on icon "button" at bounding box center [543, 253] width 14 height 10
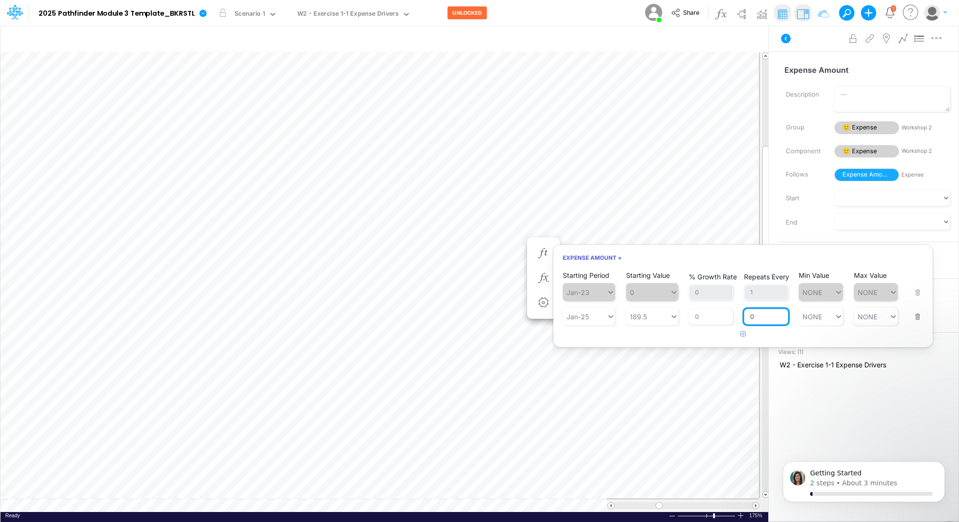
click at [754, 316] on input "0" at bounding box center [766, 317] width 44 height 16
type input "1"
type input "NONE"
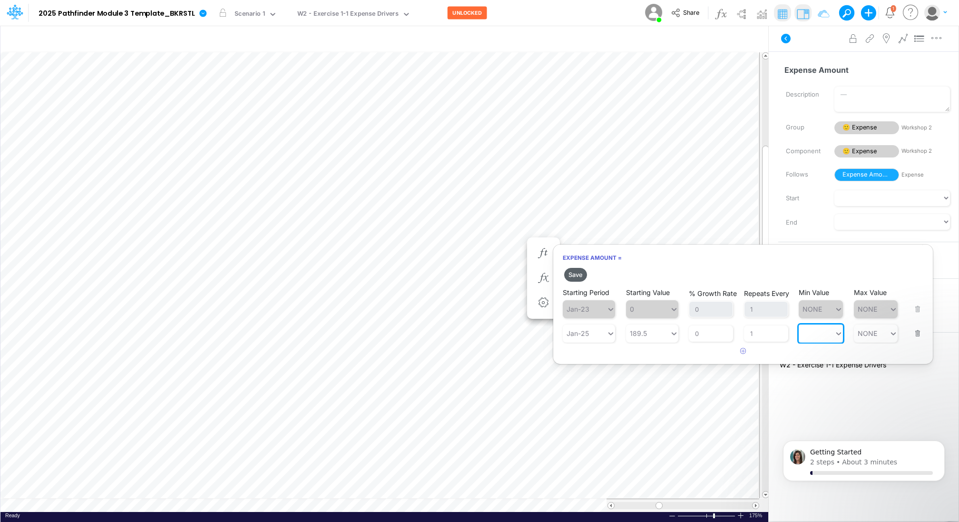
click at [577, 273] on button "Save" at bounding box center [575, 275] width 23 height 14
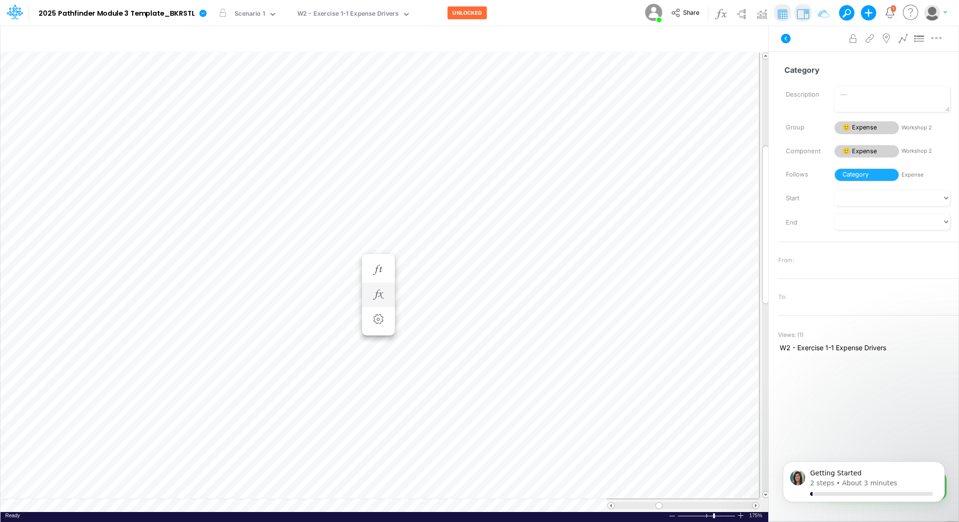
scroll to position [4, 1]
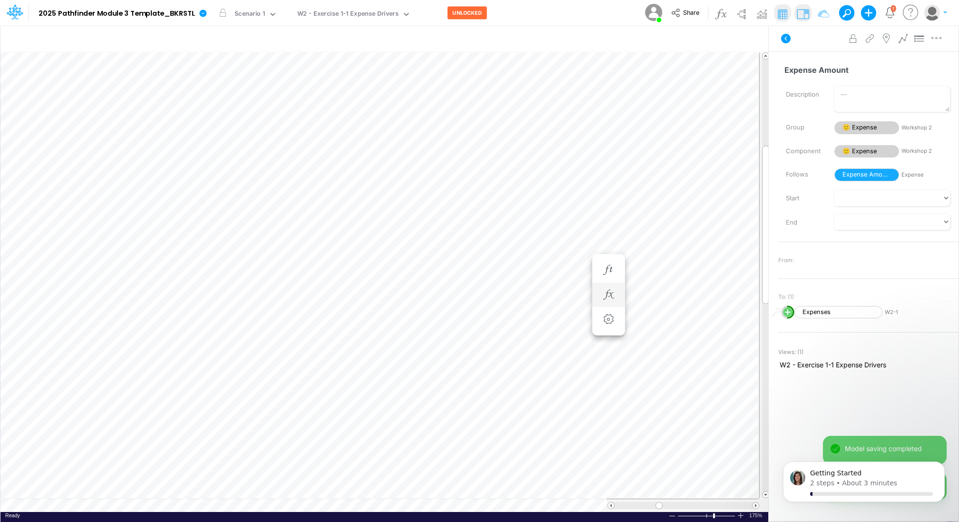
scroll to position [4, 1]
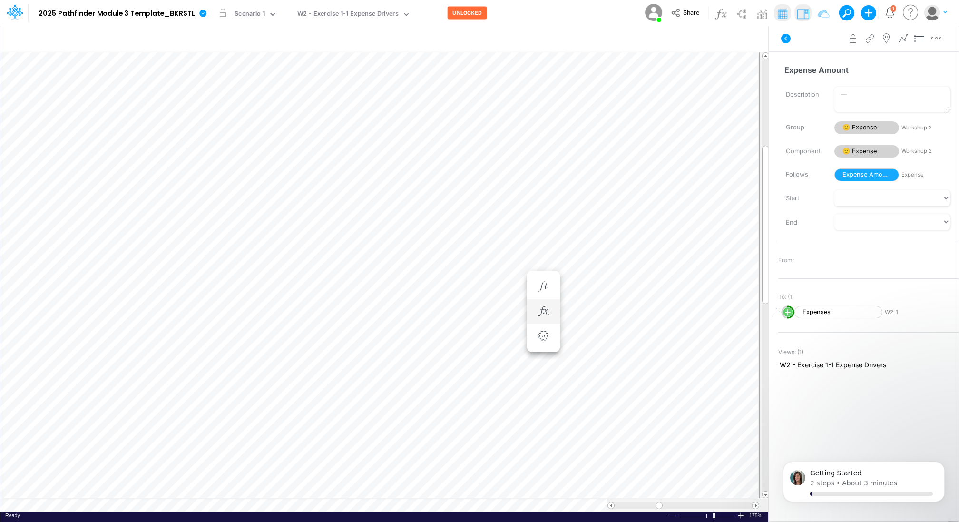
scroll to position [4, 1]
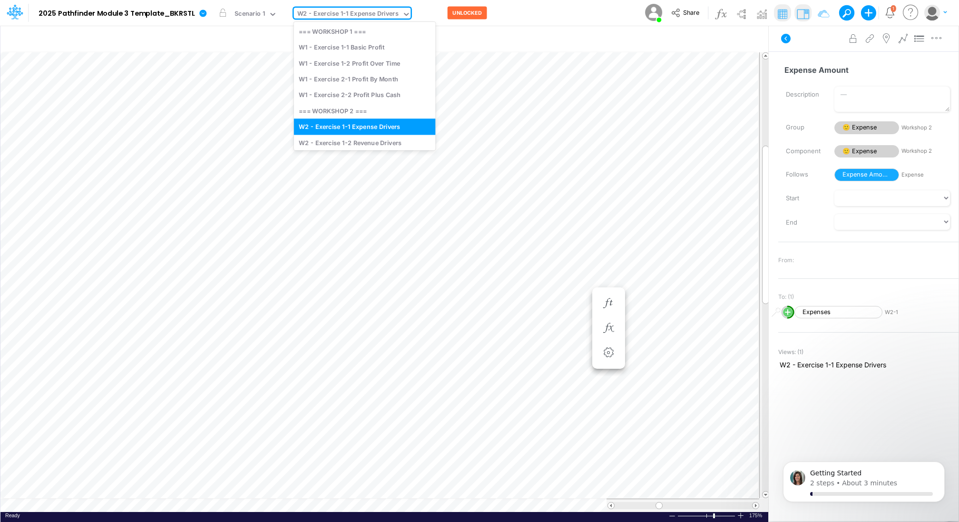
click at [395, 14] on div "W2 - Exercise 1-1 Expense Drivers" at bounding box center [348, 15] width 108 height 14
click at [368, 139] on div "W2 - Exercise 1-2 Revenue Drivers" at bounding box center [365, 143] width 142 height 16
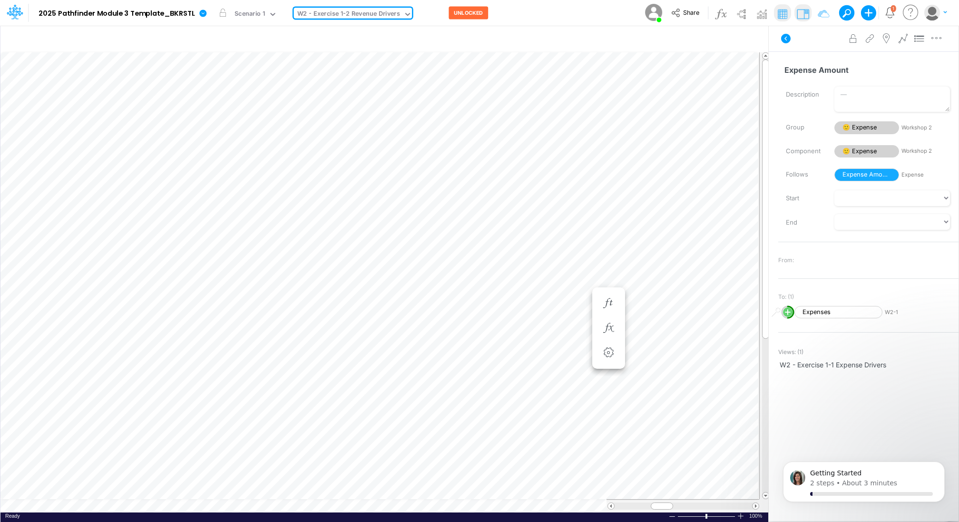
click at [403, 13] on icon at bounding box center [407, 14] width 9 height 9
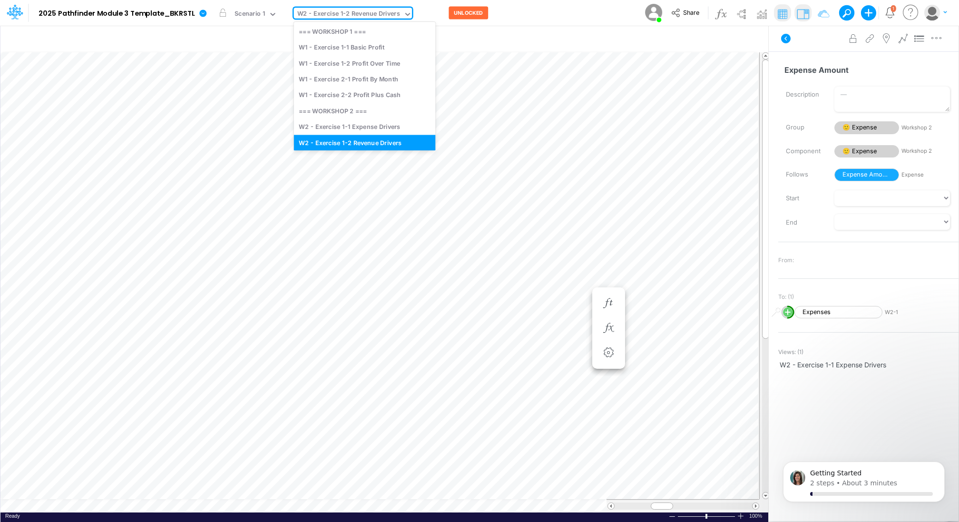
scroll to position [6, 0]
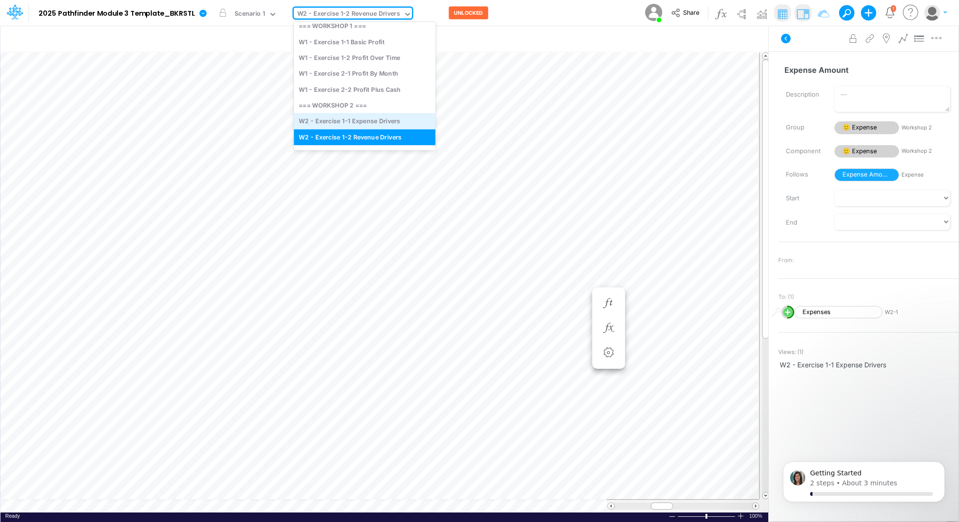
click at [359, 122] on div "W2 - Exercise 1-1 Expense Drivers" at bounding box center [365, 121] width 142 height 16
click at [402, 13] on icon at bounding box center [406, 14] width 9 height 9
click at [372, 143] on div "W2 - Exercise 1-2 Revenue Drivers" at bounding box center [365, 143] width 142 height 16
